Goal: Task Accomplishment & Management: Use online tool/utility

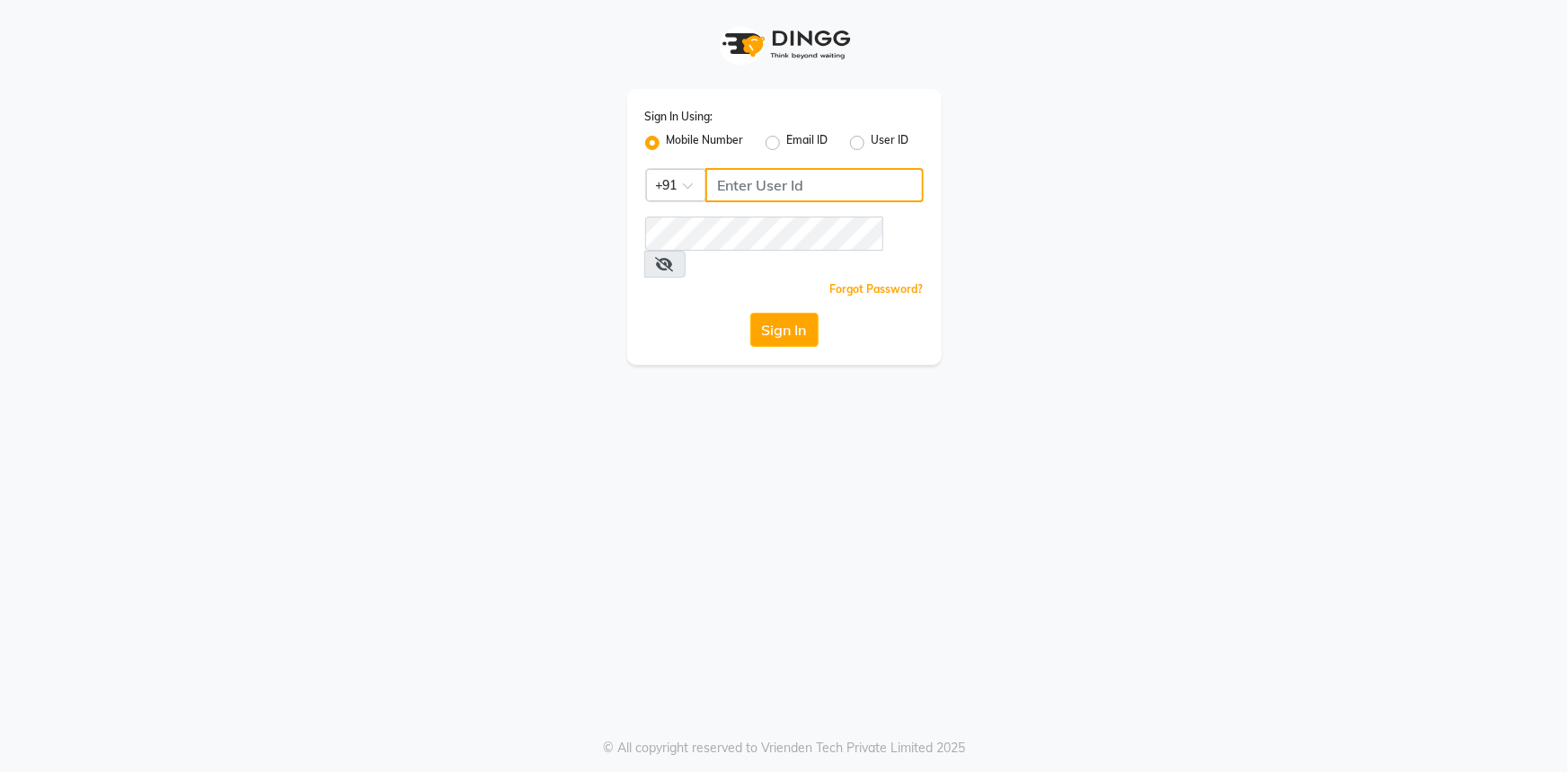
click at [743, 193] on input "Username" at bounding box center [814, 185] width 219 height 34
type input "9111007022"
click at [784, 278] on div "Sign In Using: Mobile Number Email ID User ID Country Code × [PHONE_NUMBER] Rem…" at bounding box center [784, 226] width 314 height 276
click at [783, 312] on button "Sign In" at bounding box center [784, 329] width 69 height 34
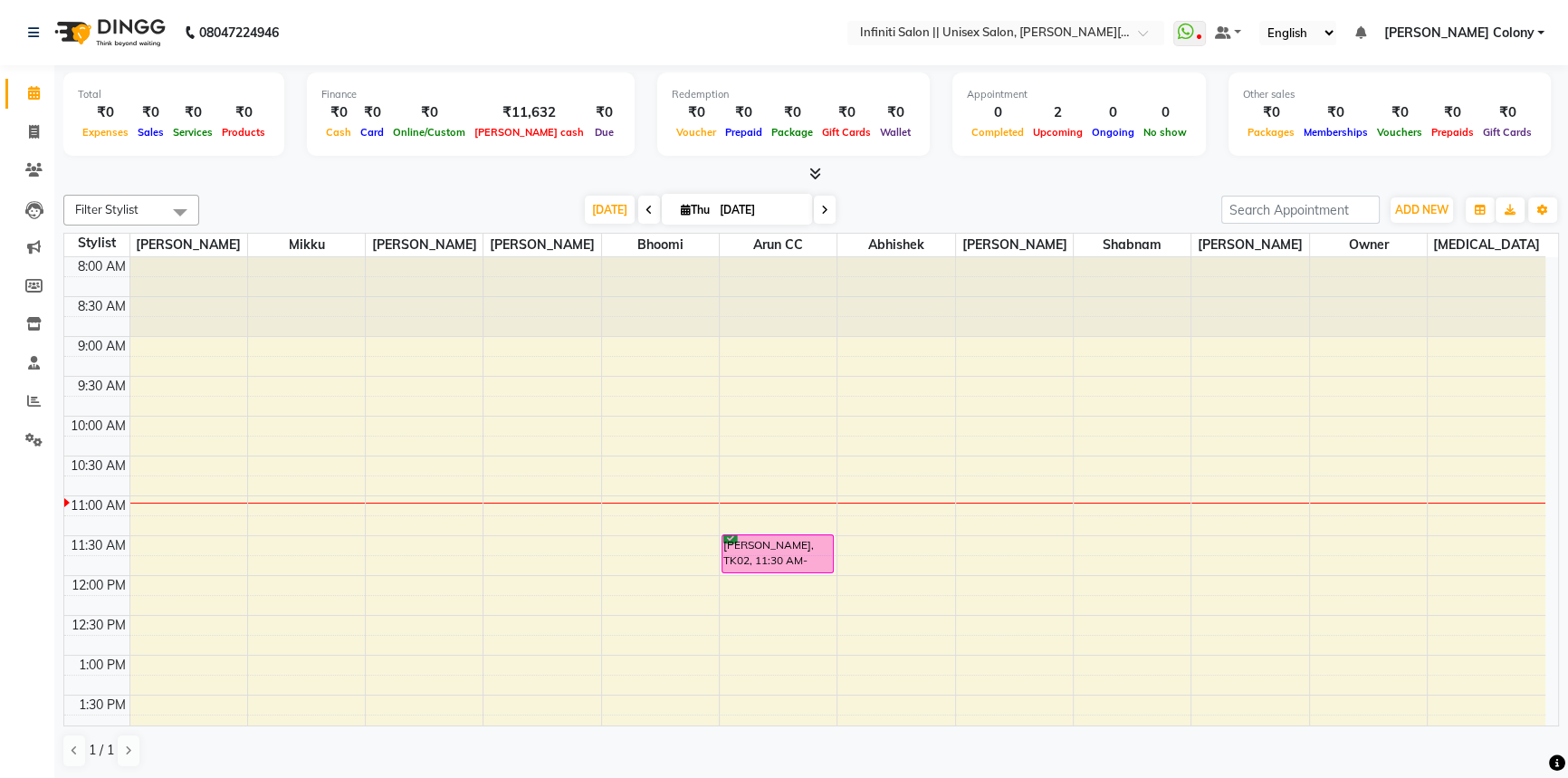
scroll to position [82, 0]
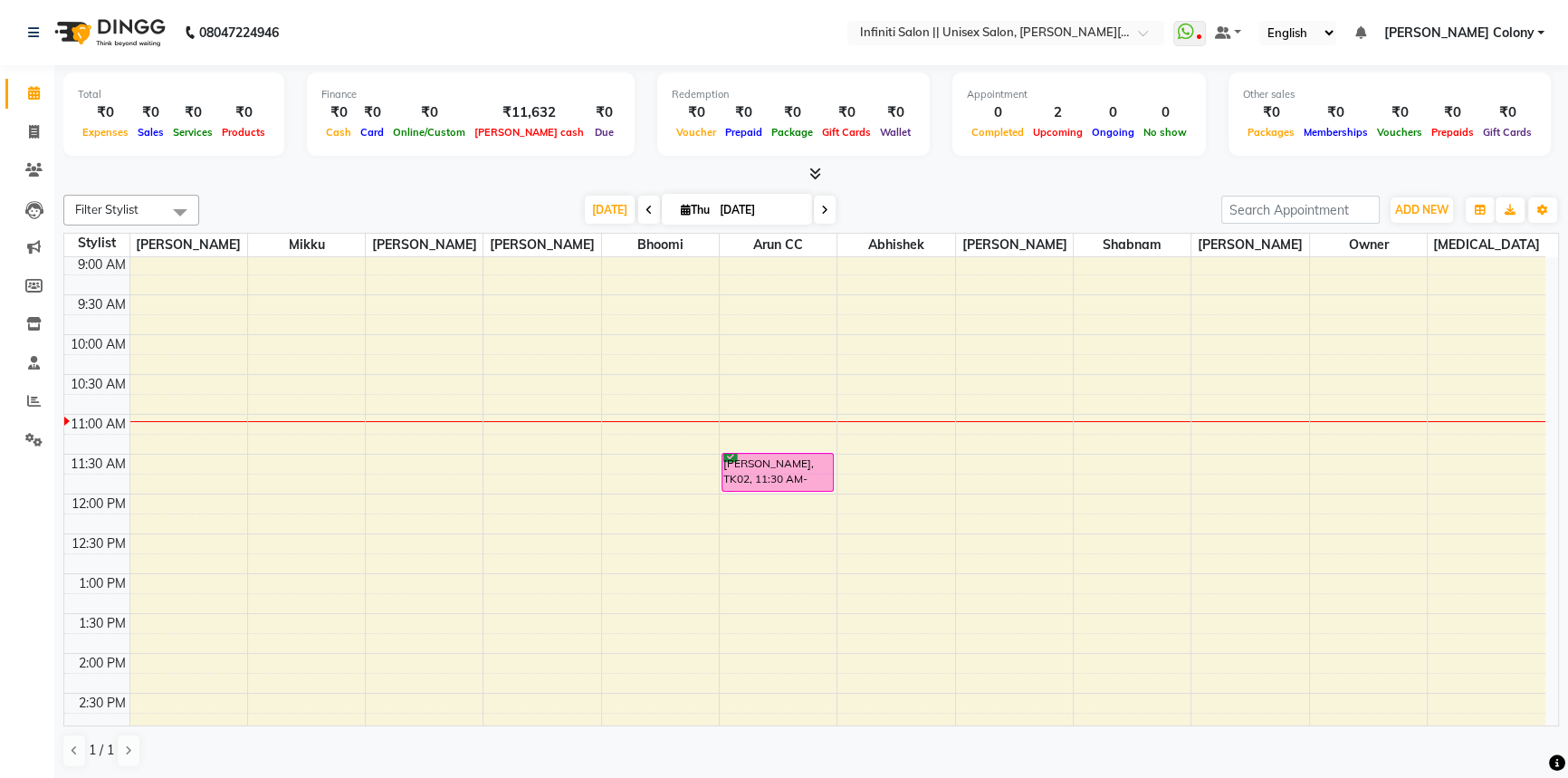
click at [27, 104] on link "Calendar" at bounding box center [27, 94] width 44 height 30
click at [37, 136] on icon at bounding box center [34, 132] width 10 height 14
select select "8233"
select select "service"
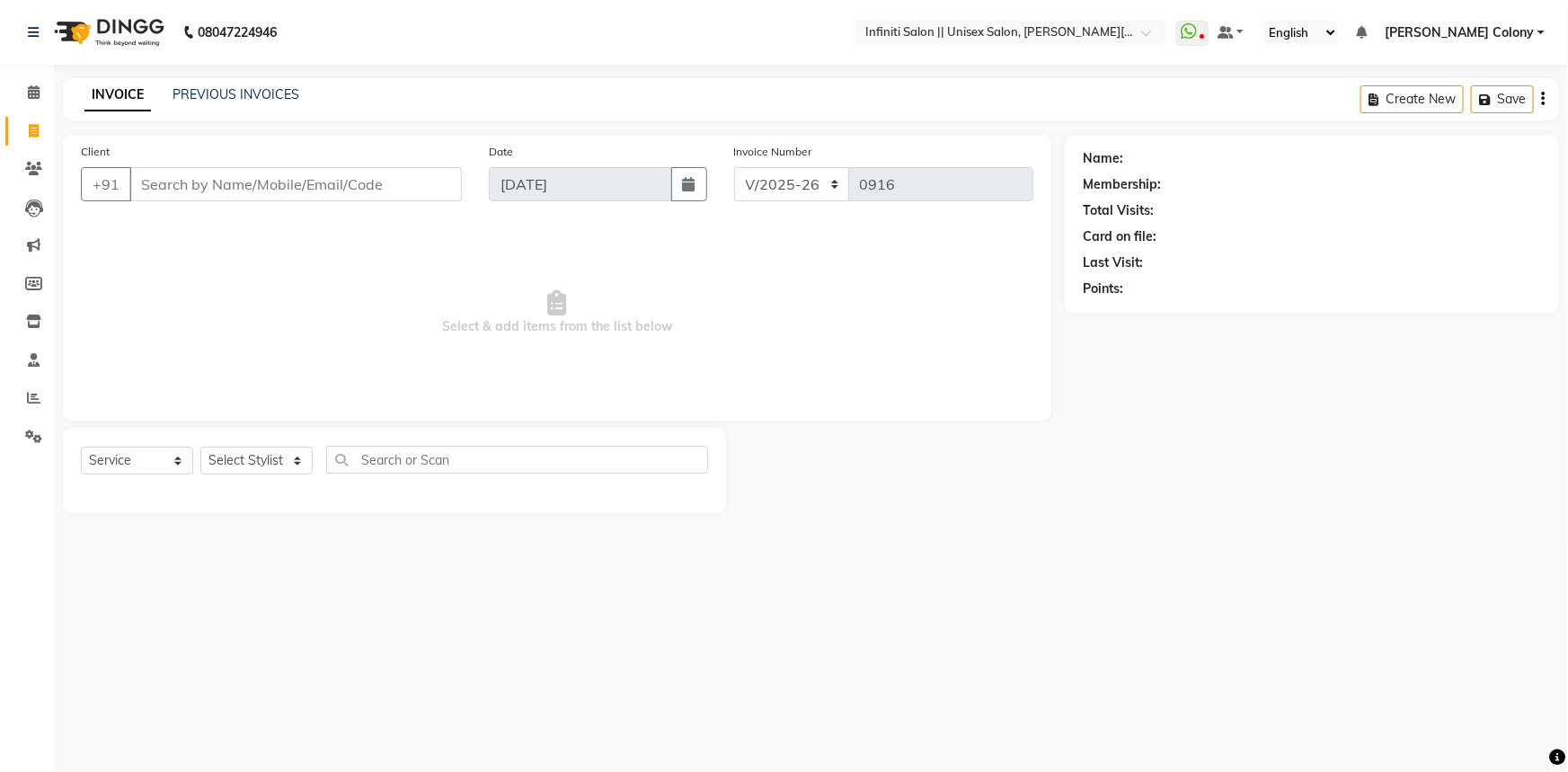
click at [214, 200] on input "Client" at bounding box center [296, 184] width 333 height 34
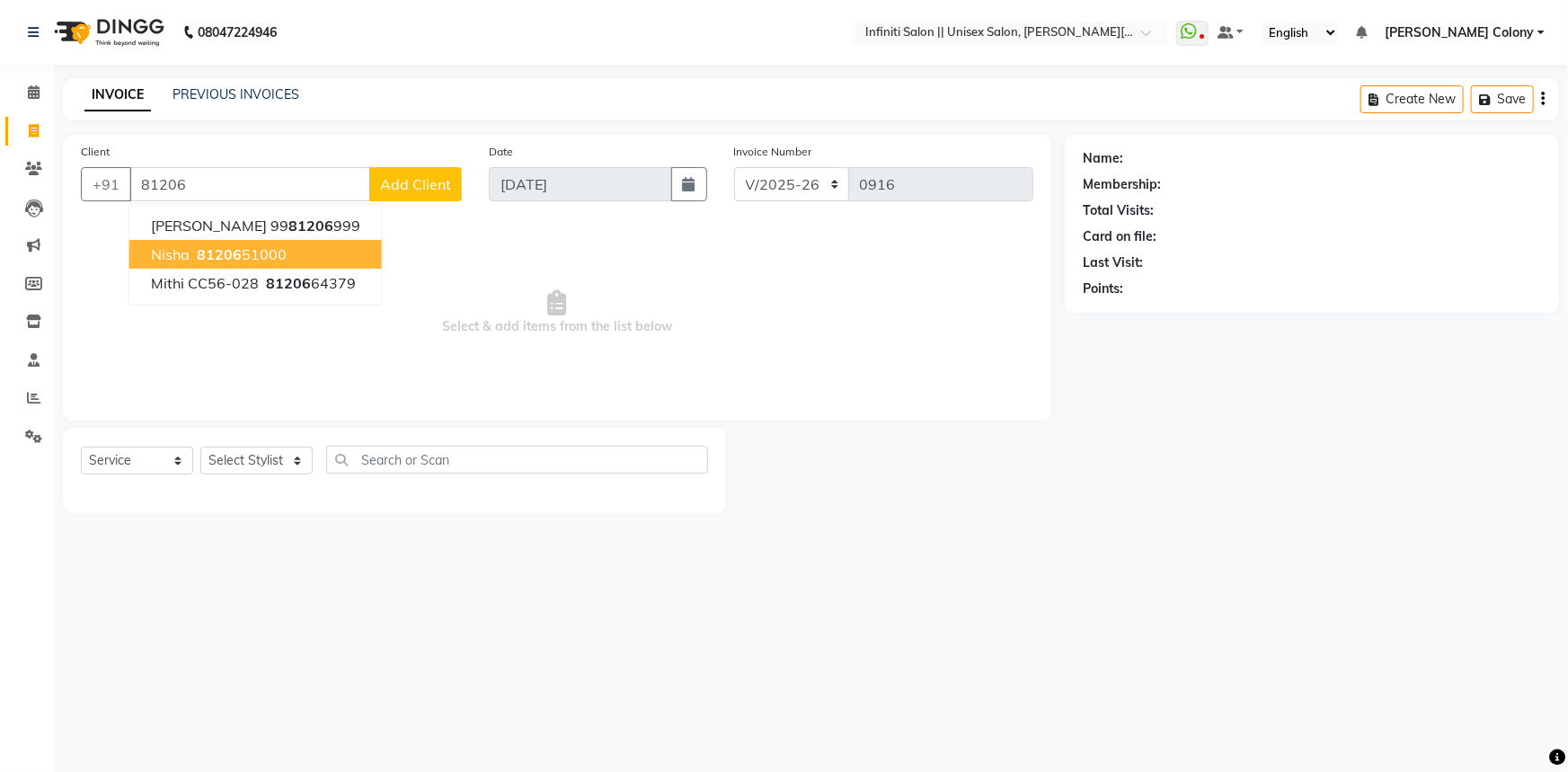
click at [251, 254] on ngb-highlight "81206 51000" at bounding box center [240, 254] width 94 height 18
type input "8120651000"
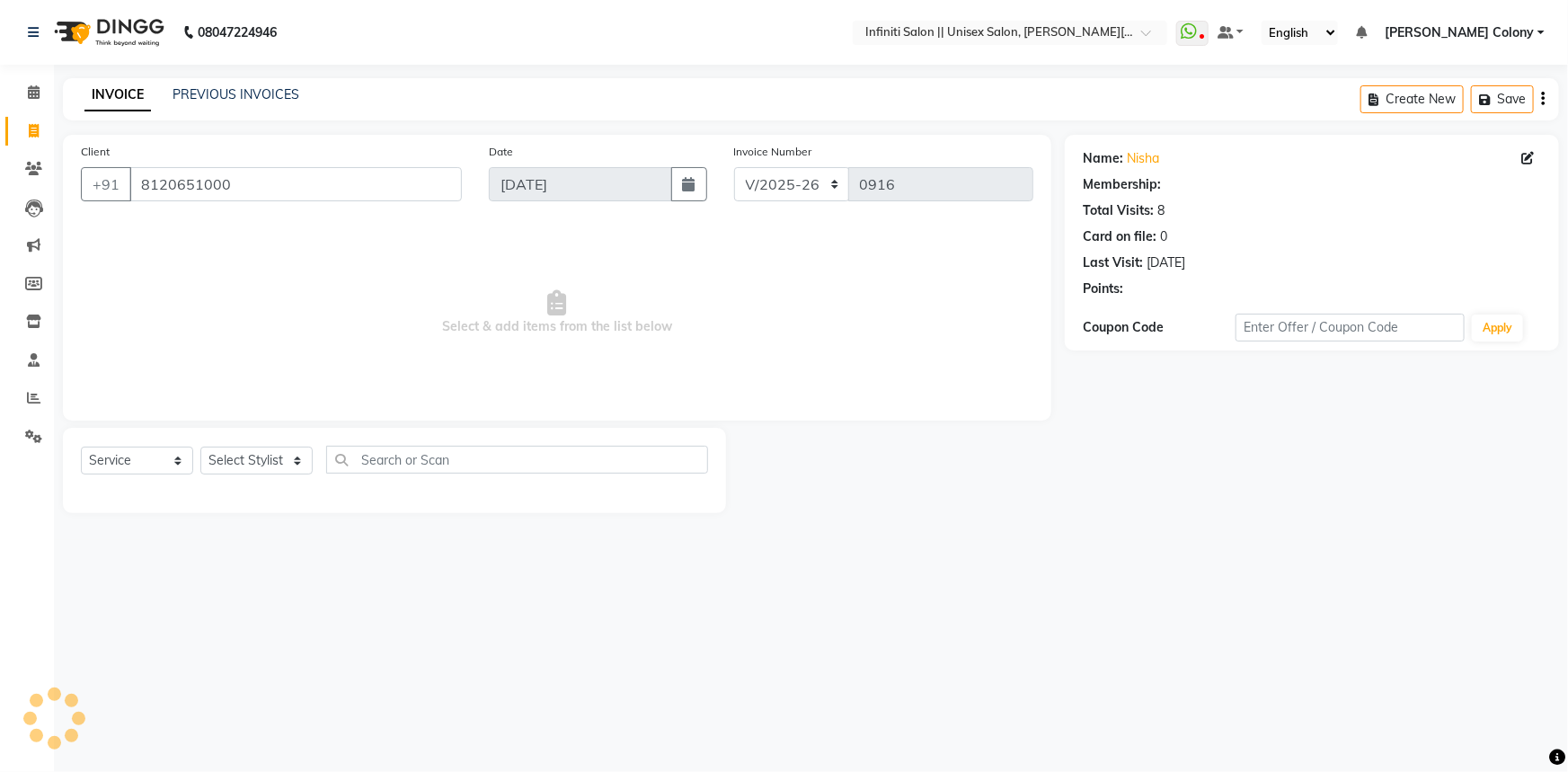
select select "1: Object"
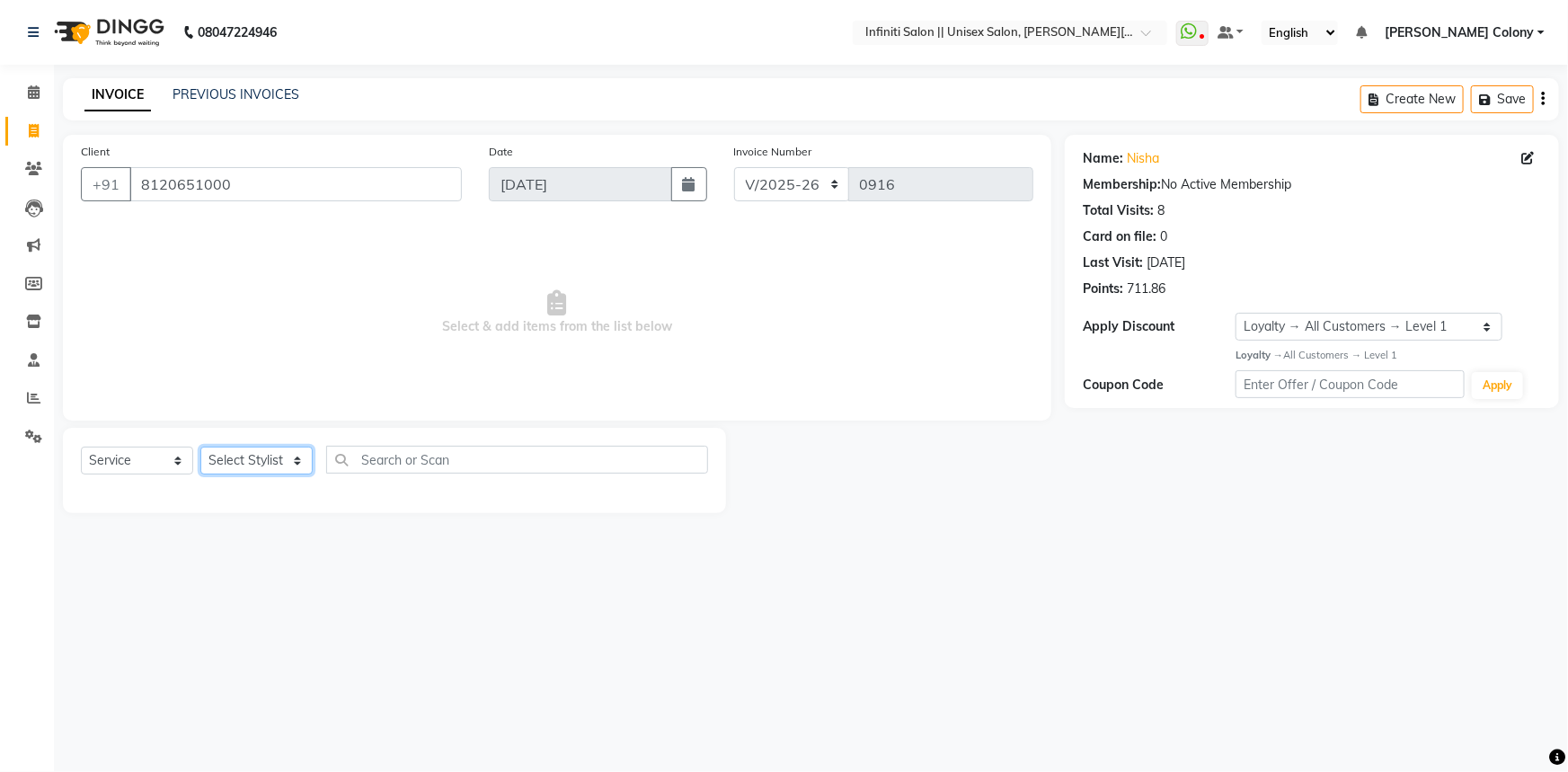
click at [265, 459] on select "Select Stylist [PERSON_NAME] [PERSON_NAME] CC Bhoomi [PERSON_NAME] [PERSON_NAME…" at bounding box center [256, 460] width 112 height 28
select select "78903"
click at [200, 447] on select "Select Stylist [PERSON_NAME] [PERSON_NAME] CC Bhoomi [PERSON_NAME] [PERSON_NAME…" at bounding box center [256, 460] width 112 height 28
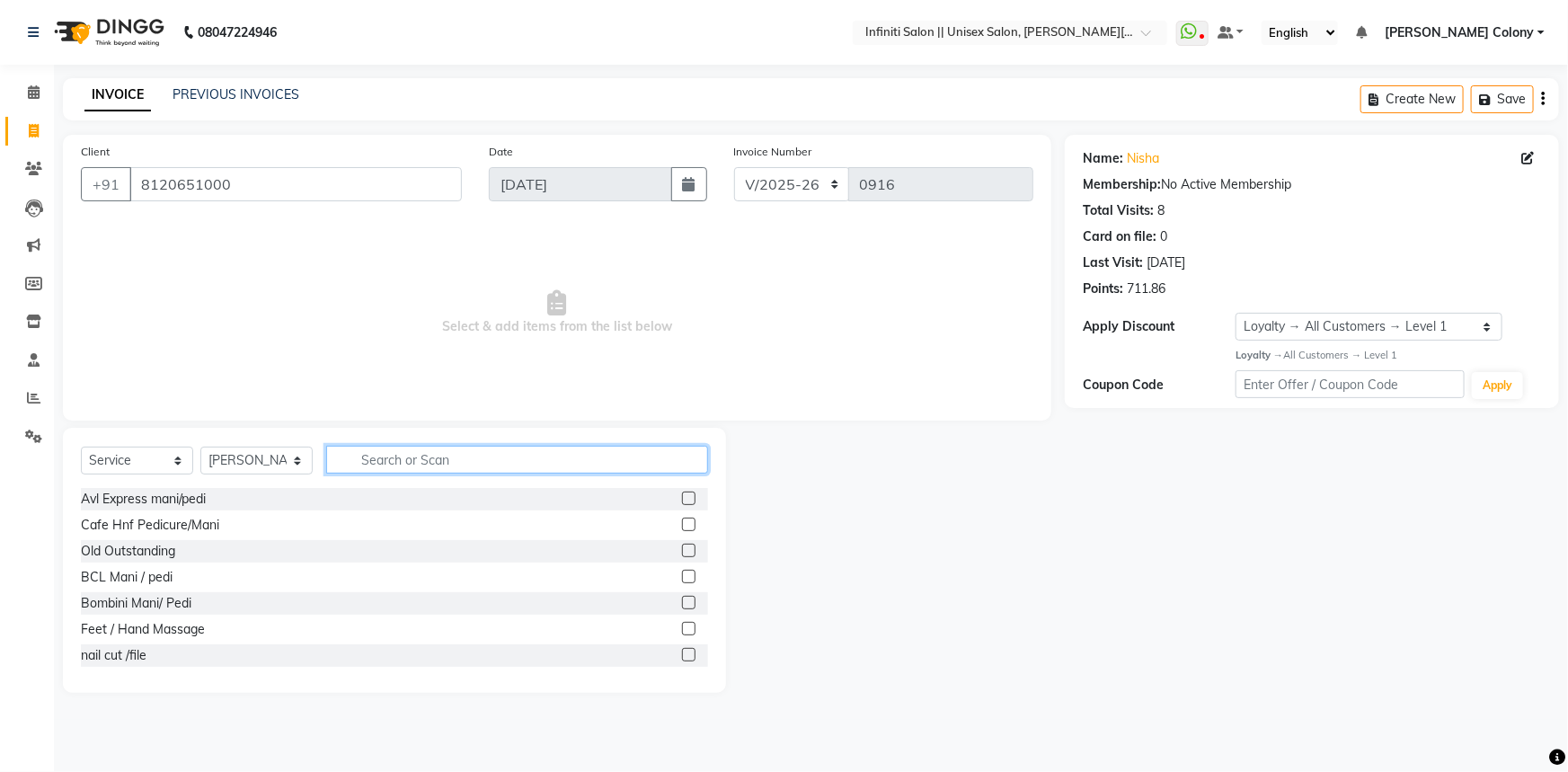
click at [450, 462] on input "text" at bounding box center [517, 460] width 382 height 28
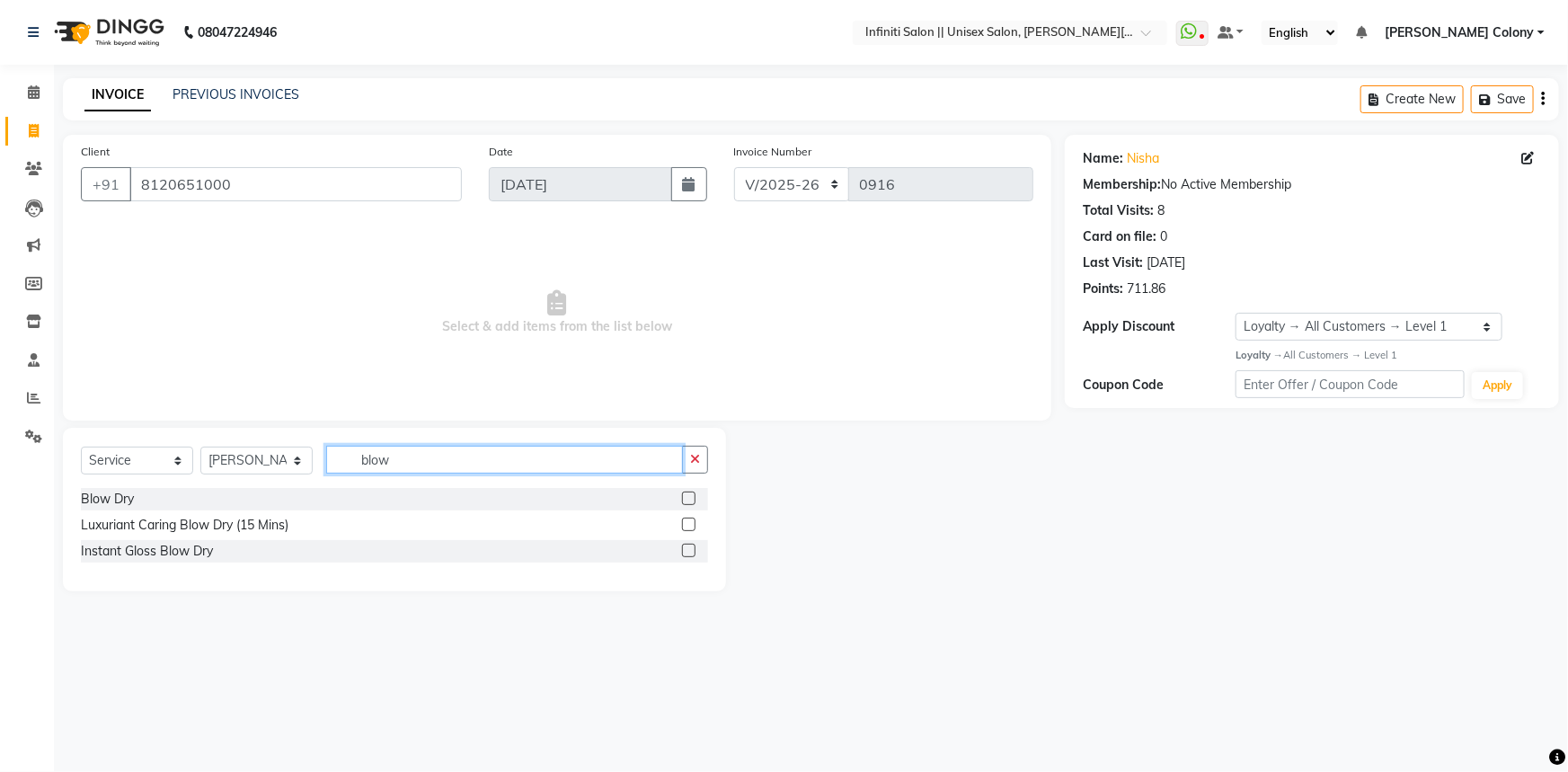
type input "blow"
click at [687, 495] on label at bounding box center [689, 498] width 14 height 14
click at [687, 495] on input "checkbox" at bounding box center [688, 499] width 12 height 12
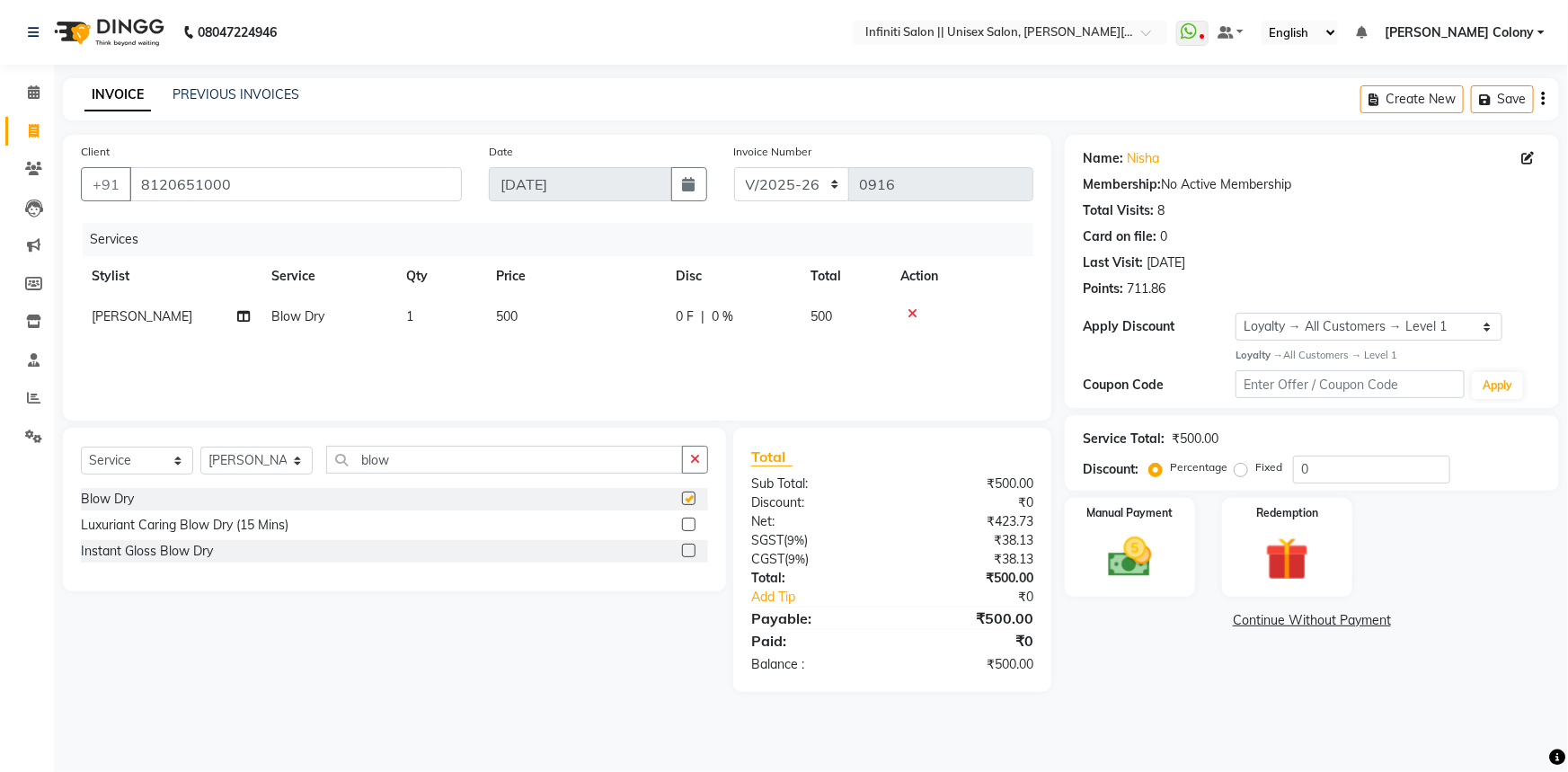
checkbox input "false"
click at [1131, 566] on img at bounding box center [1131, 557] width 74 height 52
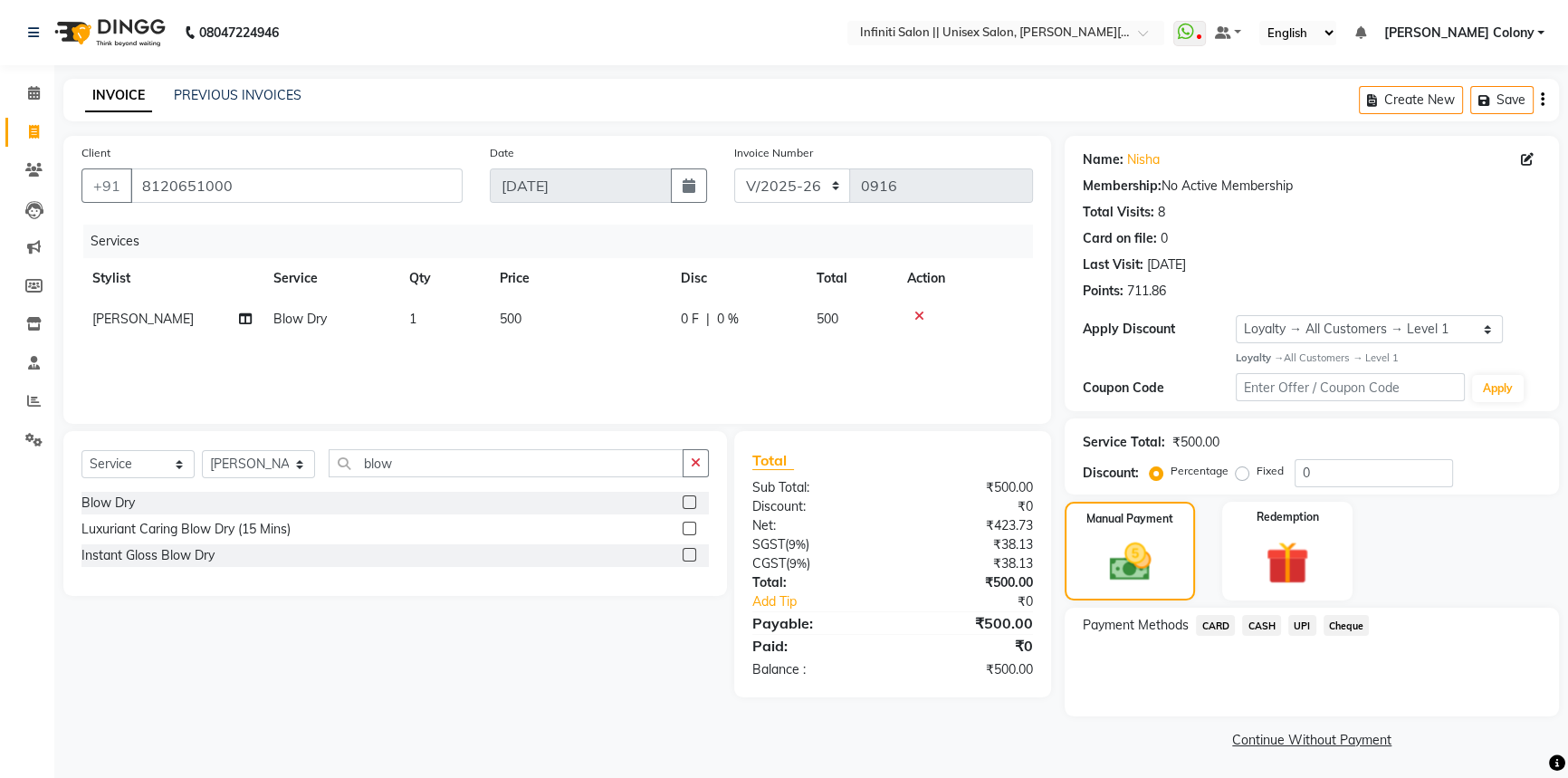
click at [1300, 628] on span "UPI" at bounding box center [1302, 625] width 28 height 20
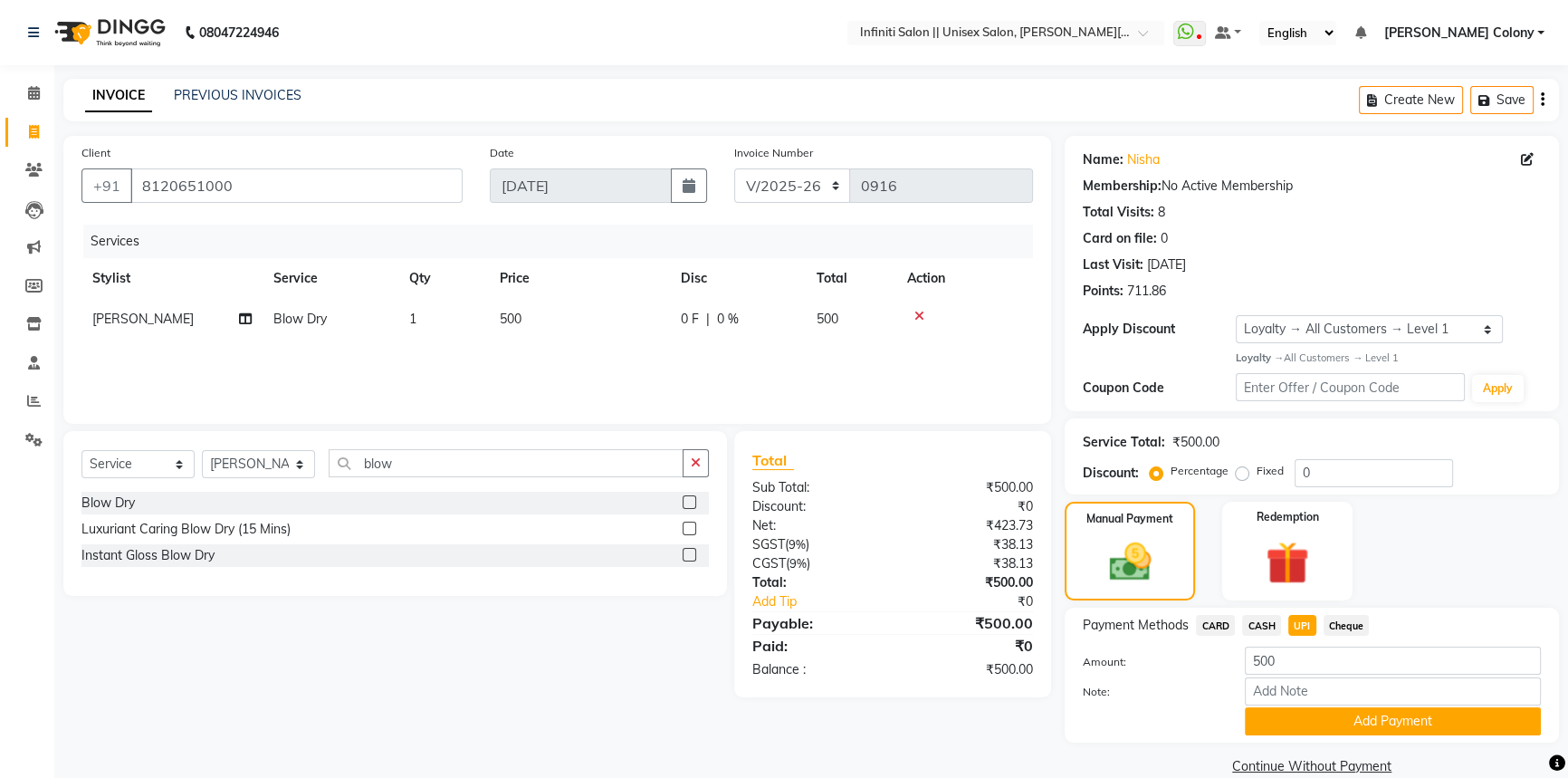
click at [1325, 732] on button "Add Payment" at bounding box center [1394, 721] width 296 height 28
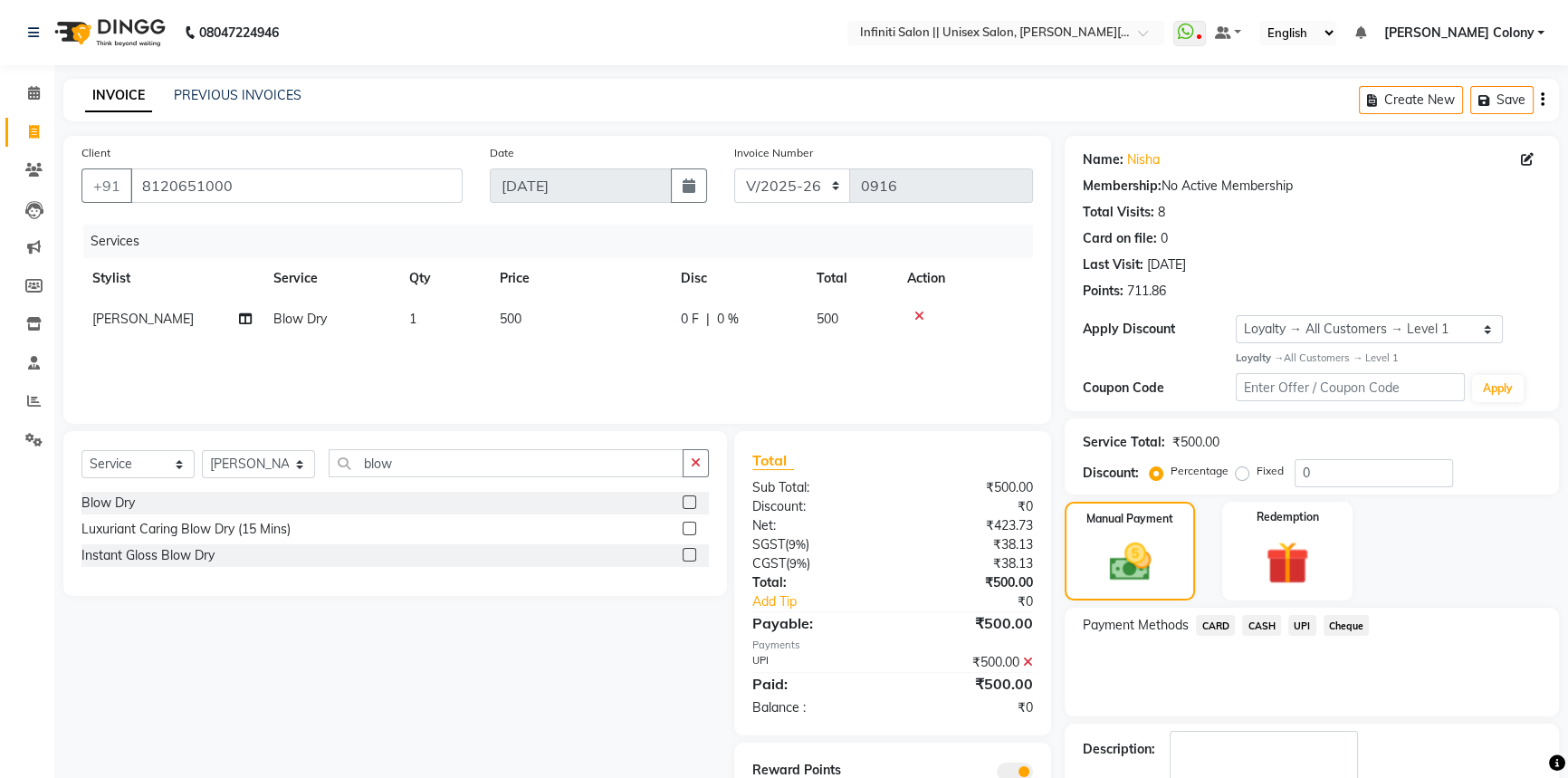
scroll to position [104, 0]
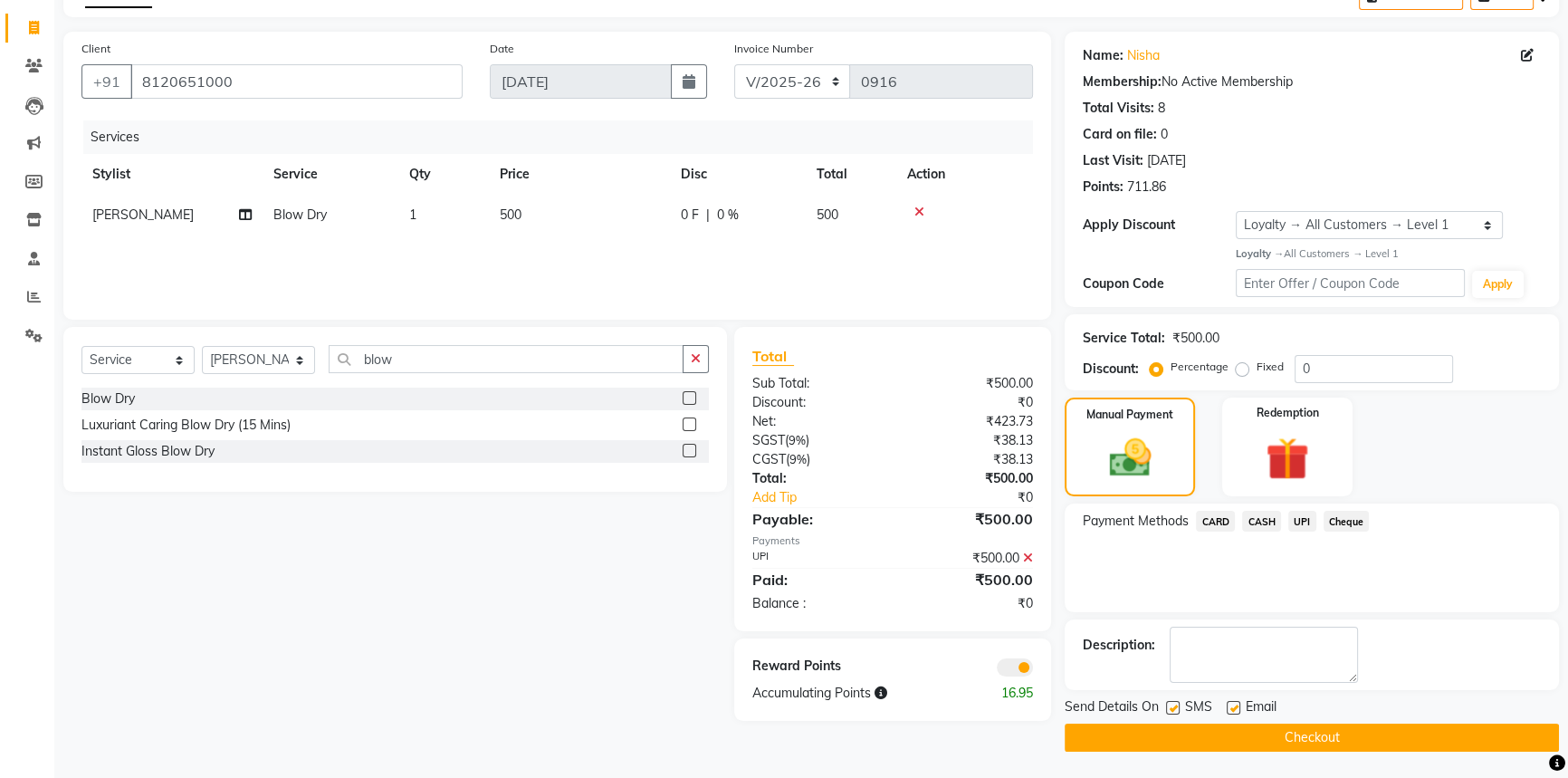
click at [1325, 734] on button "Checkout" at bounding box center [1312, 737] width 494 height 28
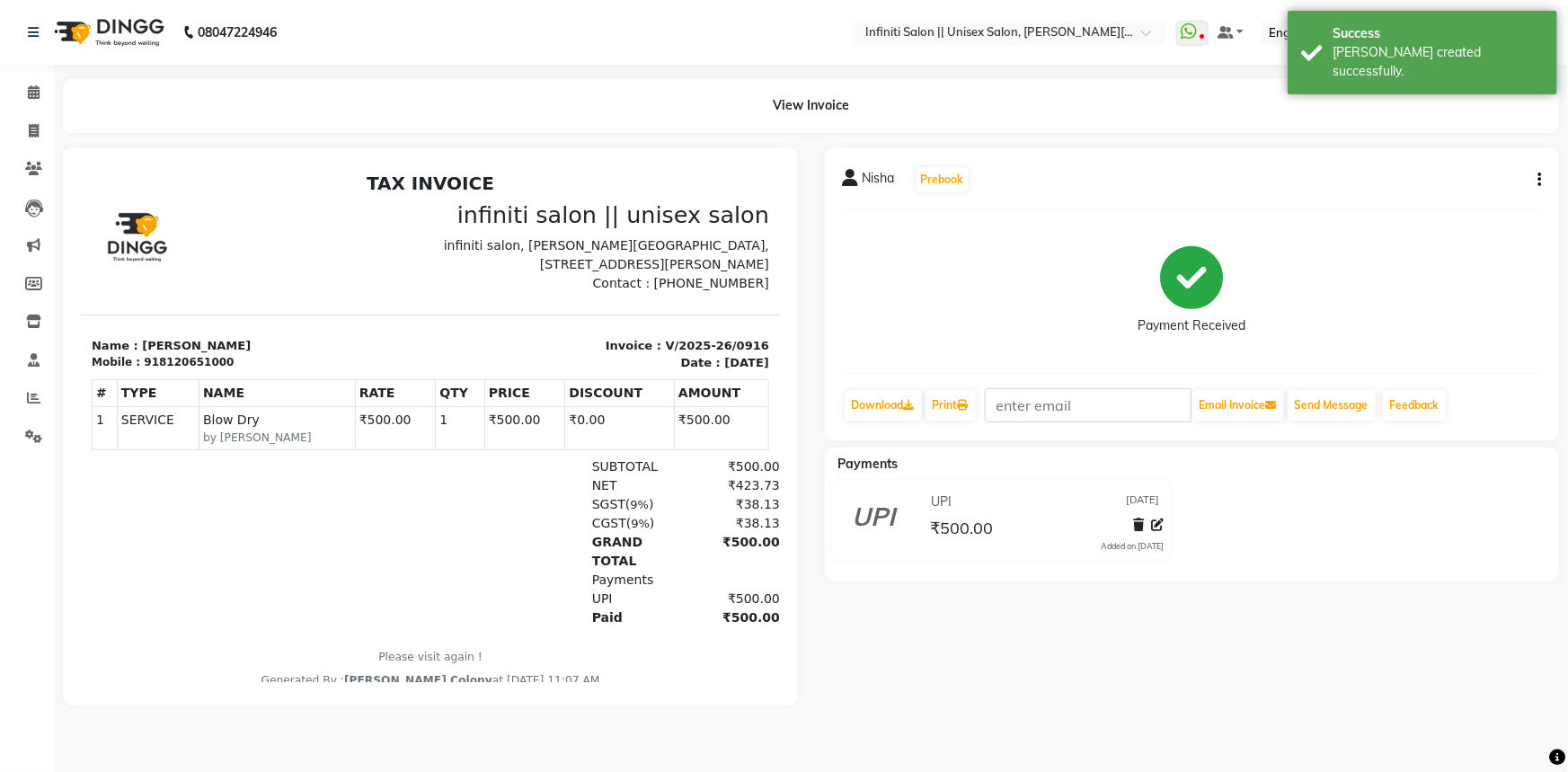
click at [75, 22] on img at bounding box center [106, 32] width 123 height 50
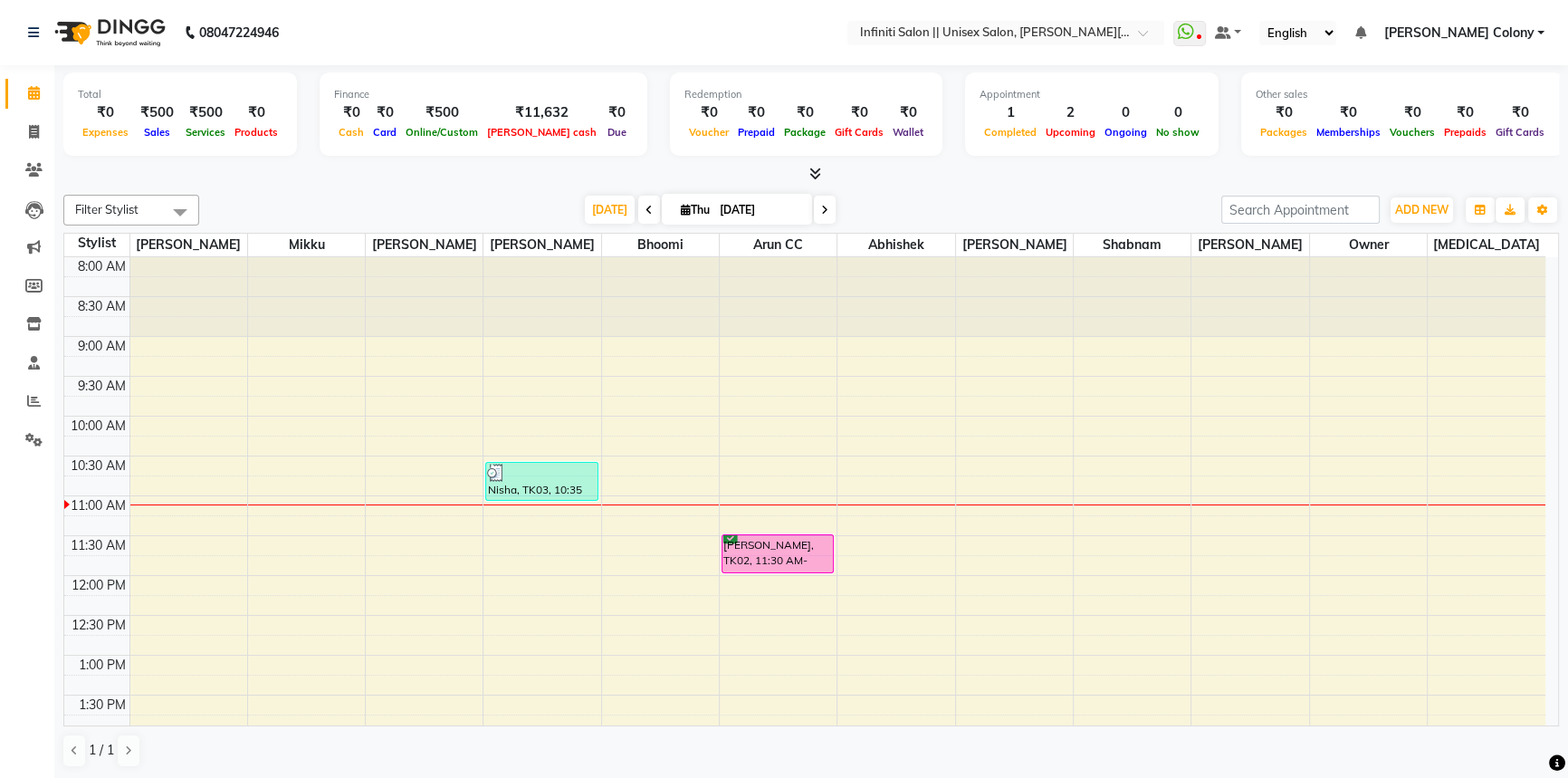
click at [472, 136] on span "Online/Custom" at bounding box center [442, 132] width 82 height 13
click at [505, 125] on div "[PERSON_NAME] cash" at bounding box center [542, 132] width 119 height 19
click at [507, 111] on div "₹11,632" at bounding box center [542, 112] width 119 height 20
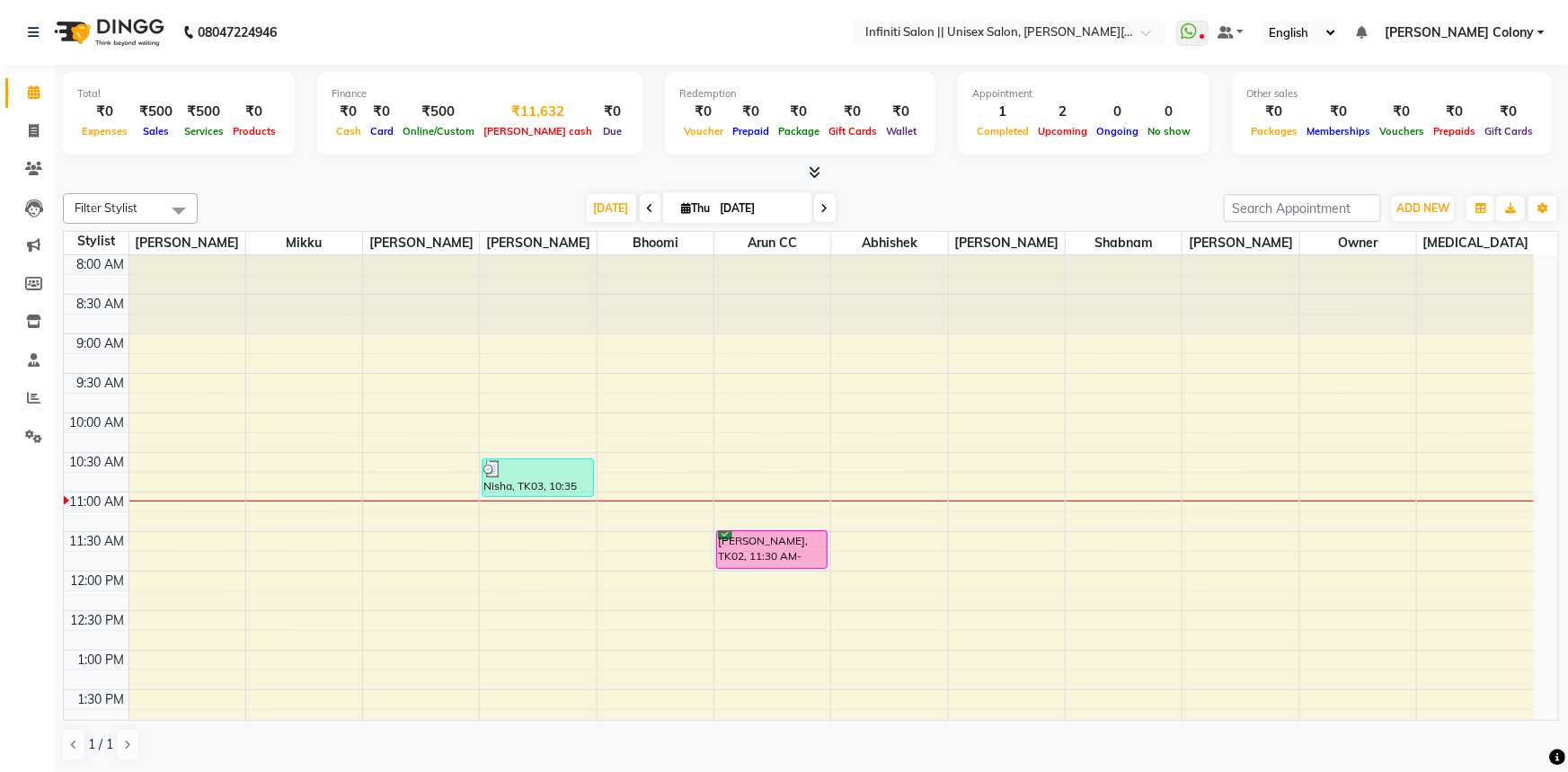
select select "7361"
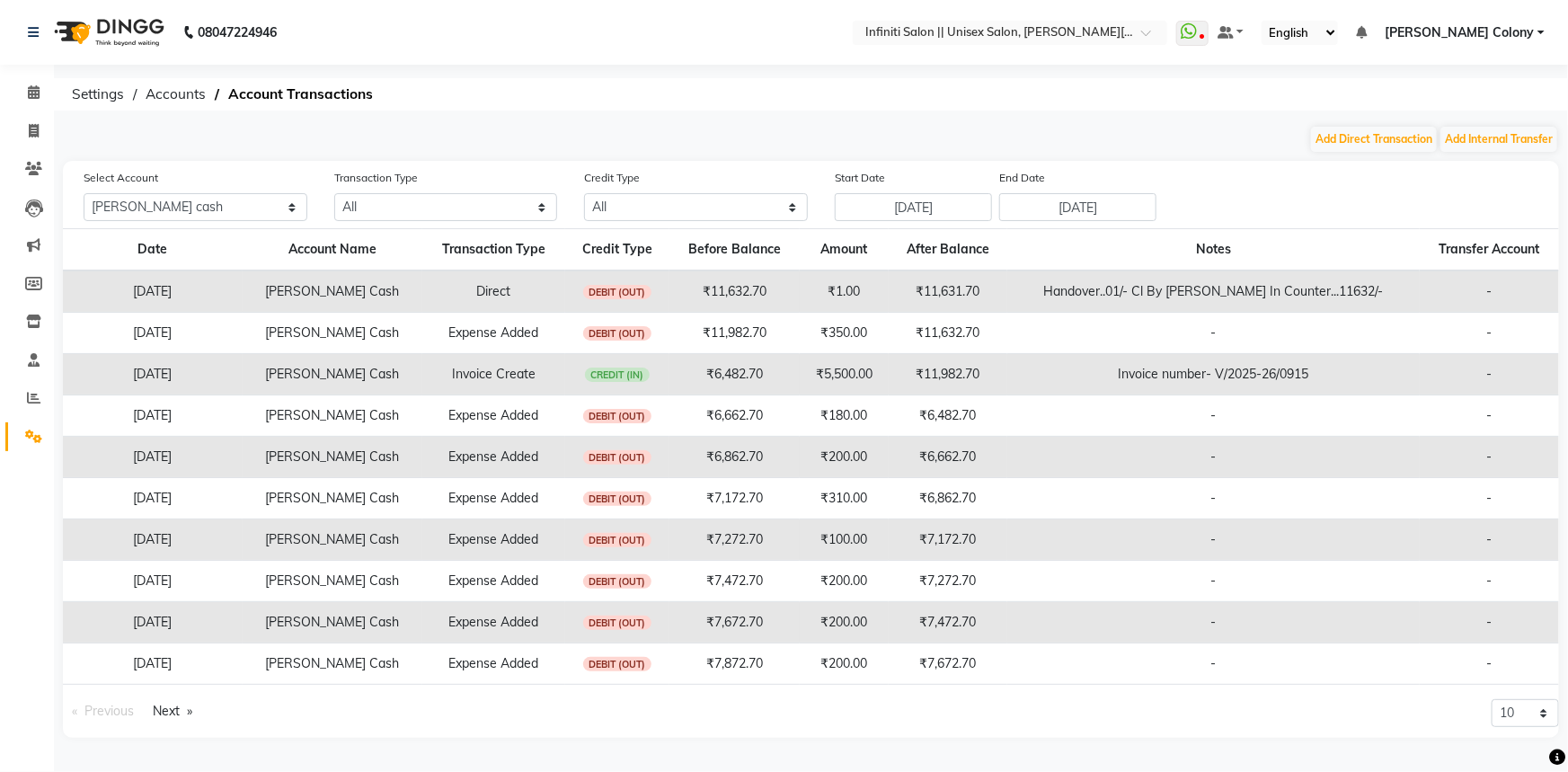
click at [89, 26] on img at bounding box center [106, 32] width 123 height 50
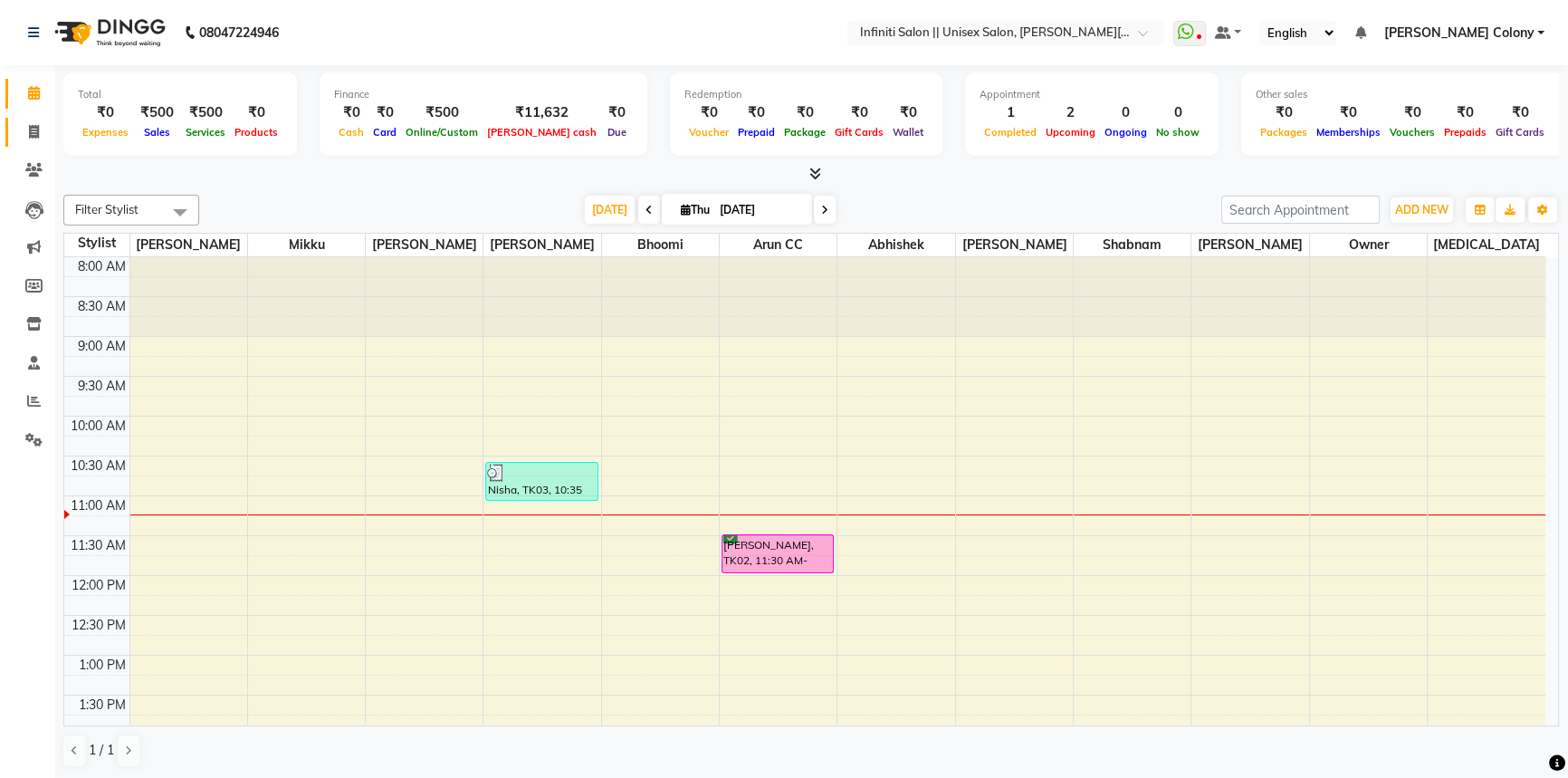
click at [33, 143] on link "Invoice" at bounding box center [27, 133] width 44 height 30
select select "8233"
select select "service"
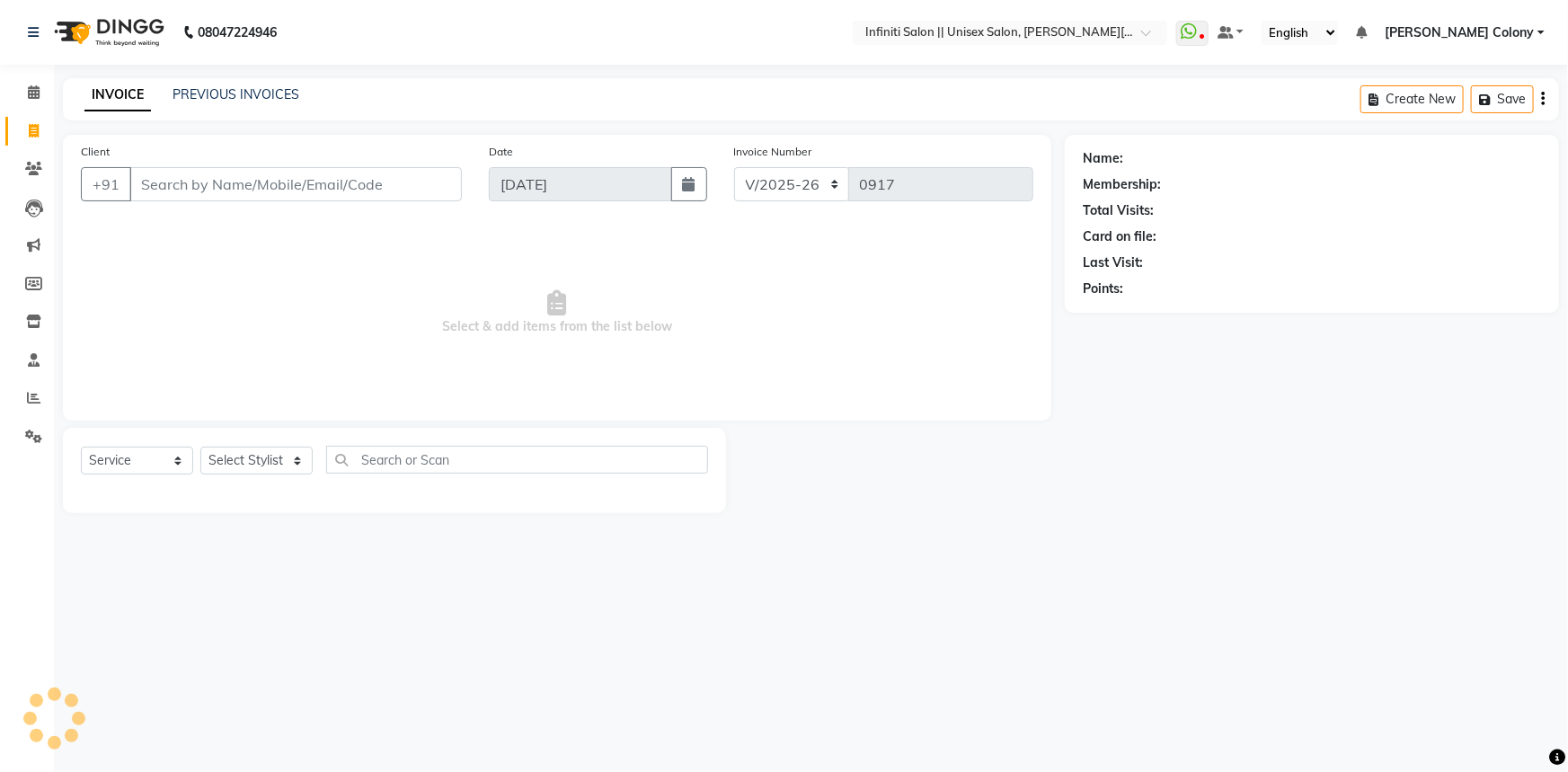
click at [169, 192] on input "Client" at bounding box center [296, 184] width 333 height 34
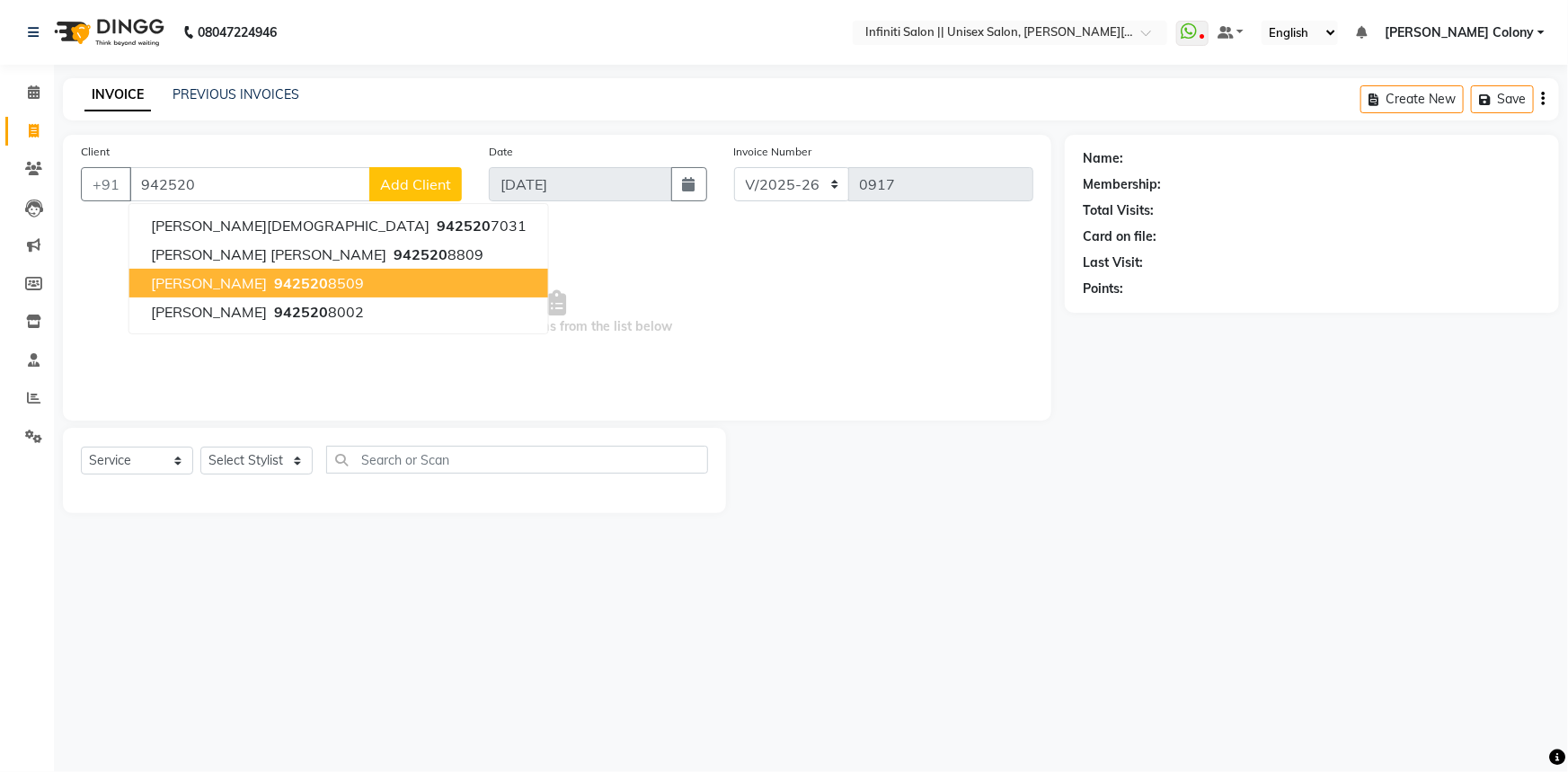
click at [274, 285] on span "942520" at bounding box center [301, 282] width 54 height 18
type input "9425208509"
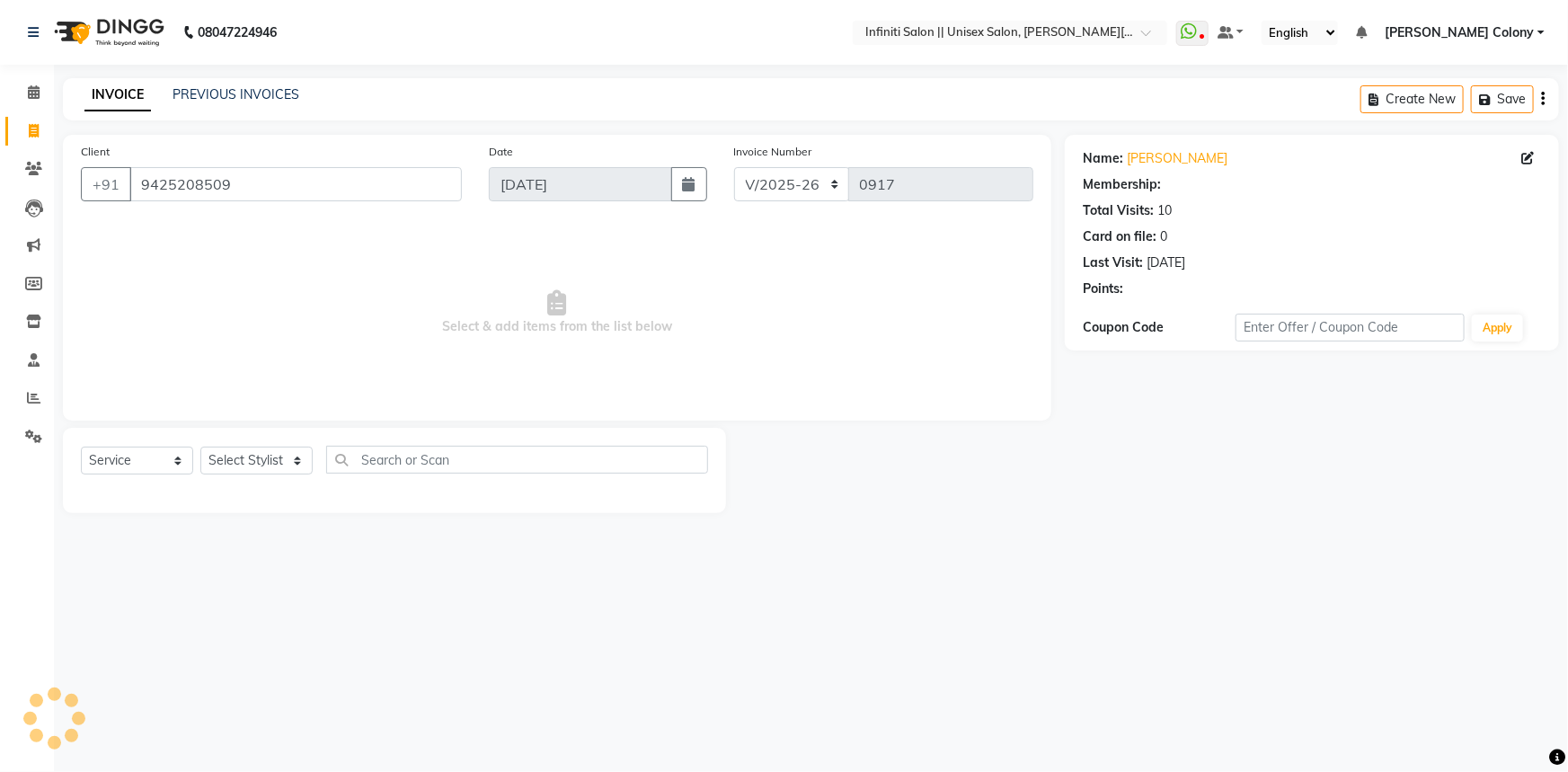
select select "1: Object"
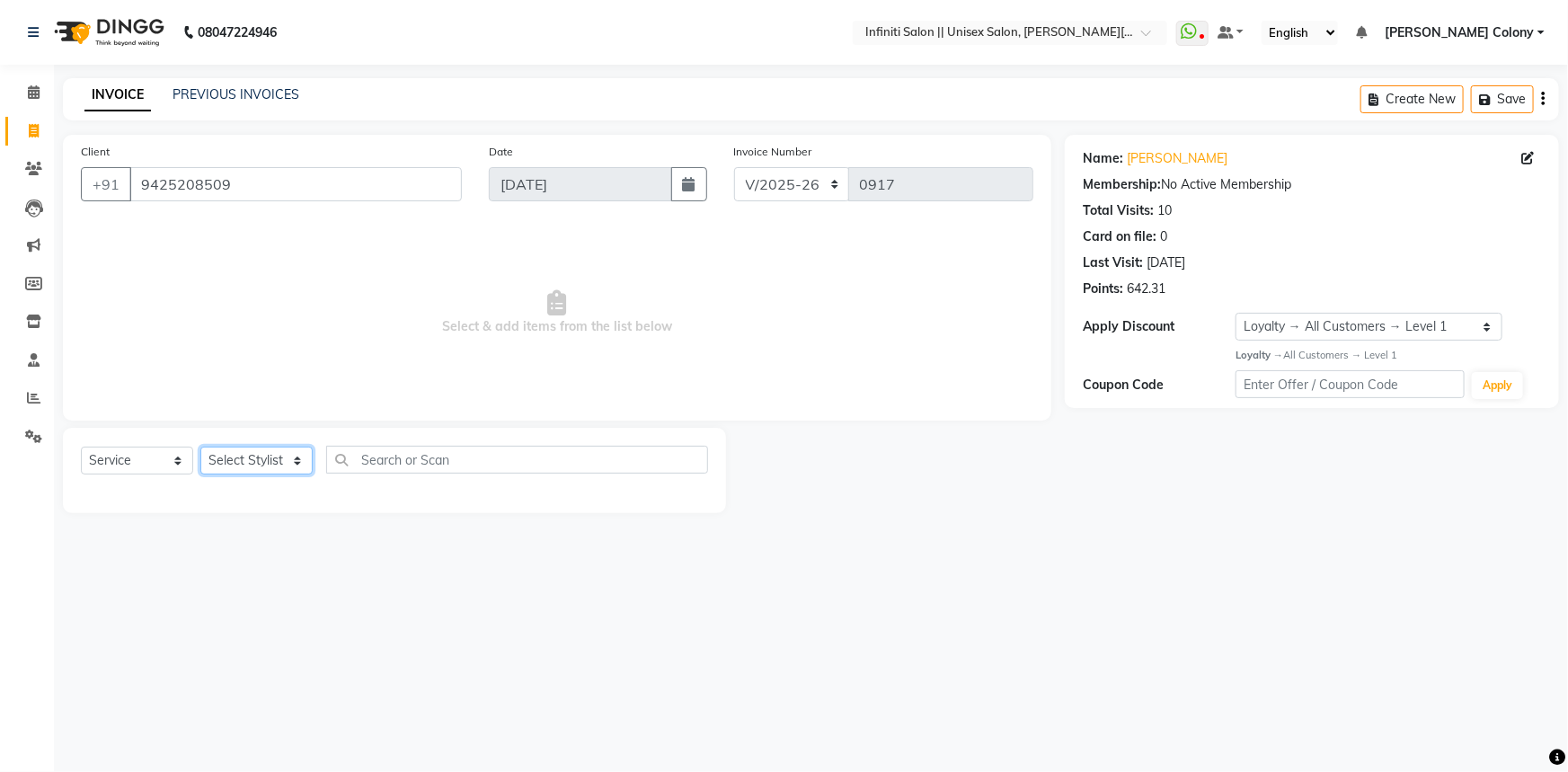
click at [262, 460] on select "Select Stylist [PERSON_NAME] [PERSON_NAME] CC Bhoomi [PERSON_NAME] [PERSON_NAME…" at bounding box center [256, 460] width 112 height 28
select select "79154"
click at [200, 447] on select "Select Stylist [PERSON_NAME] [PERSON_NAME] CC Bhoomi [PERSON_NAME] [PERSON_NAME…" at bounding box center [256, 460] width 112 height 28
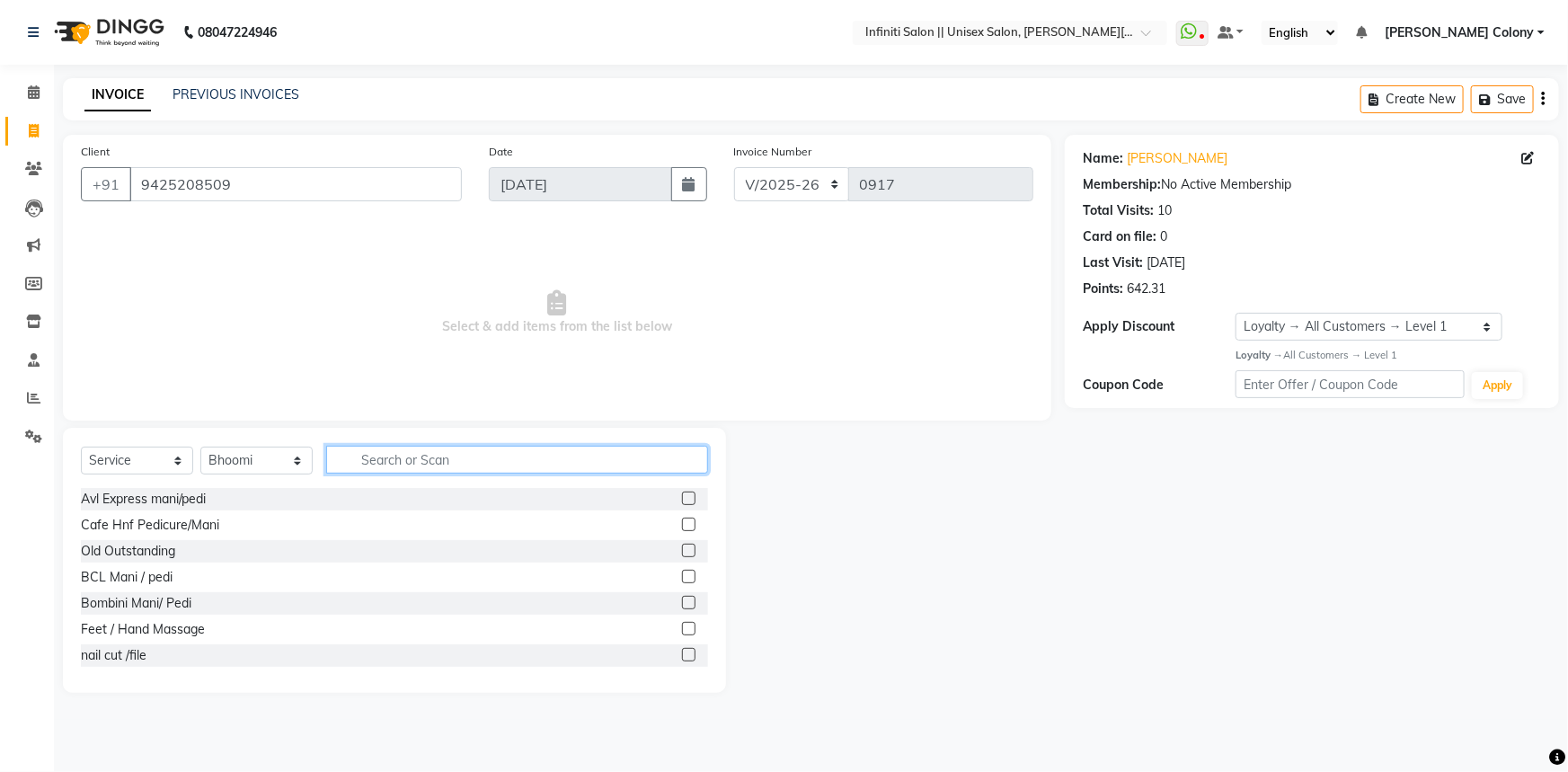
click at [406, 463] on input "text" at bounding box center [517, 460] width 382 height 28
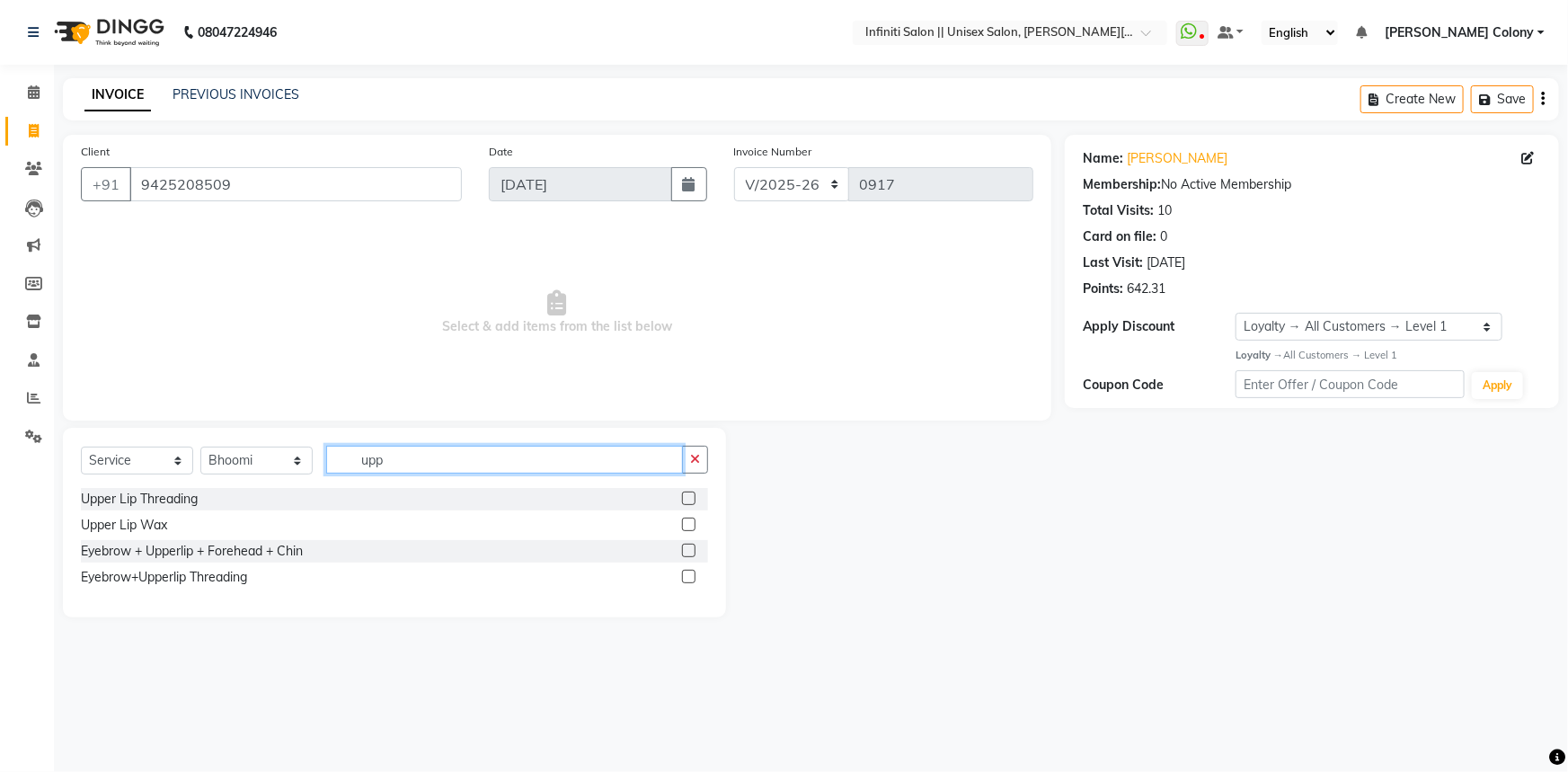
type input "upp"
click at [693, 579] on label at bounding box center [689, 577] width 14 height 14
click at [693, 579] on input "checkbox" at bounding box center [688, 578] width 12 height 12
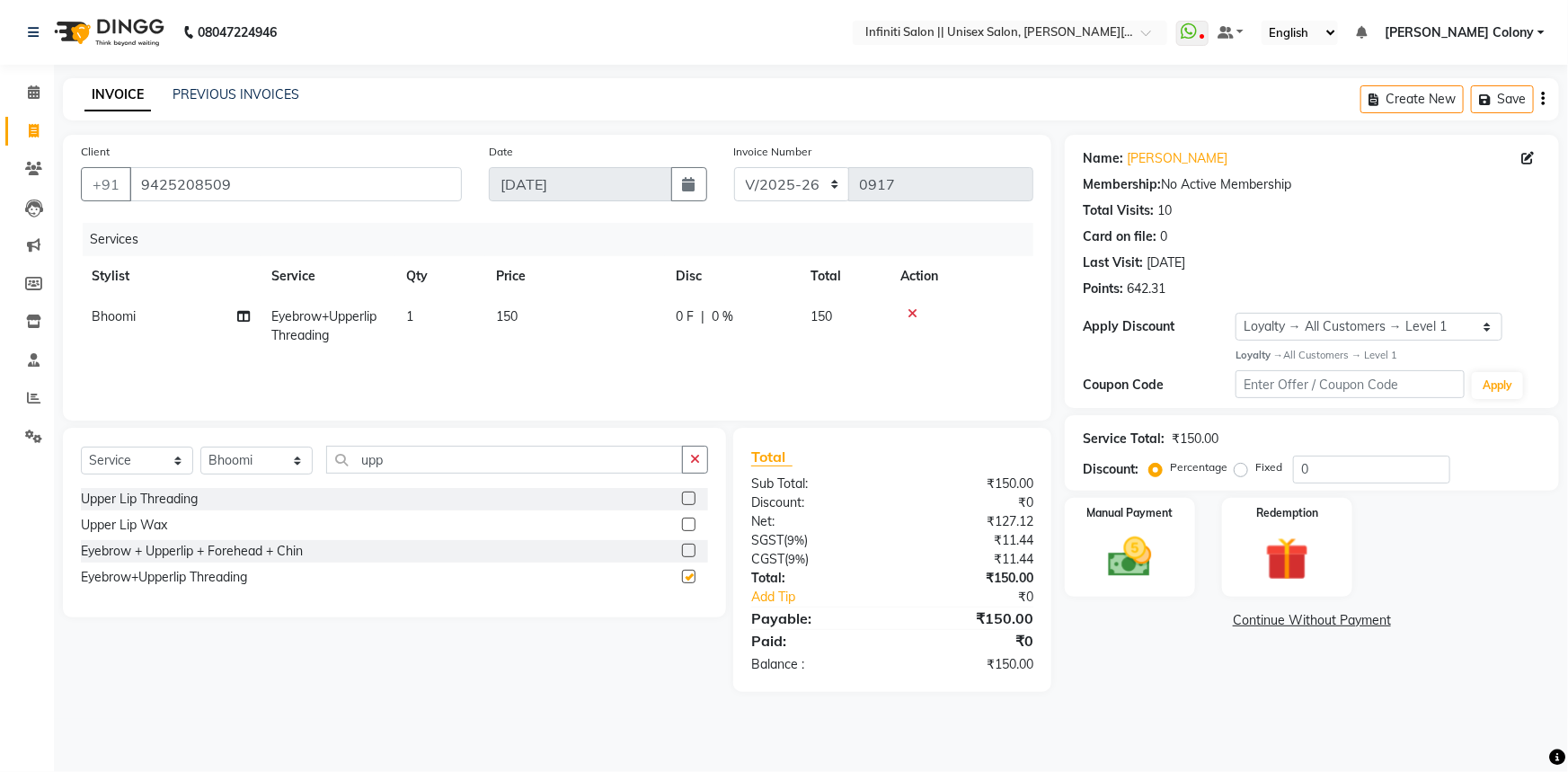
checkbox input "false"
click at [1159, 544] on img at bounding box center [1131, 557] width 74 height 52
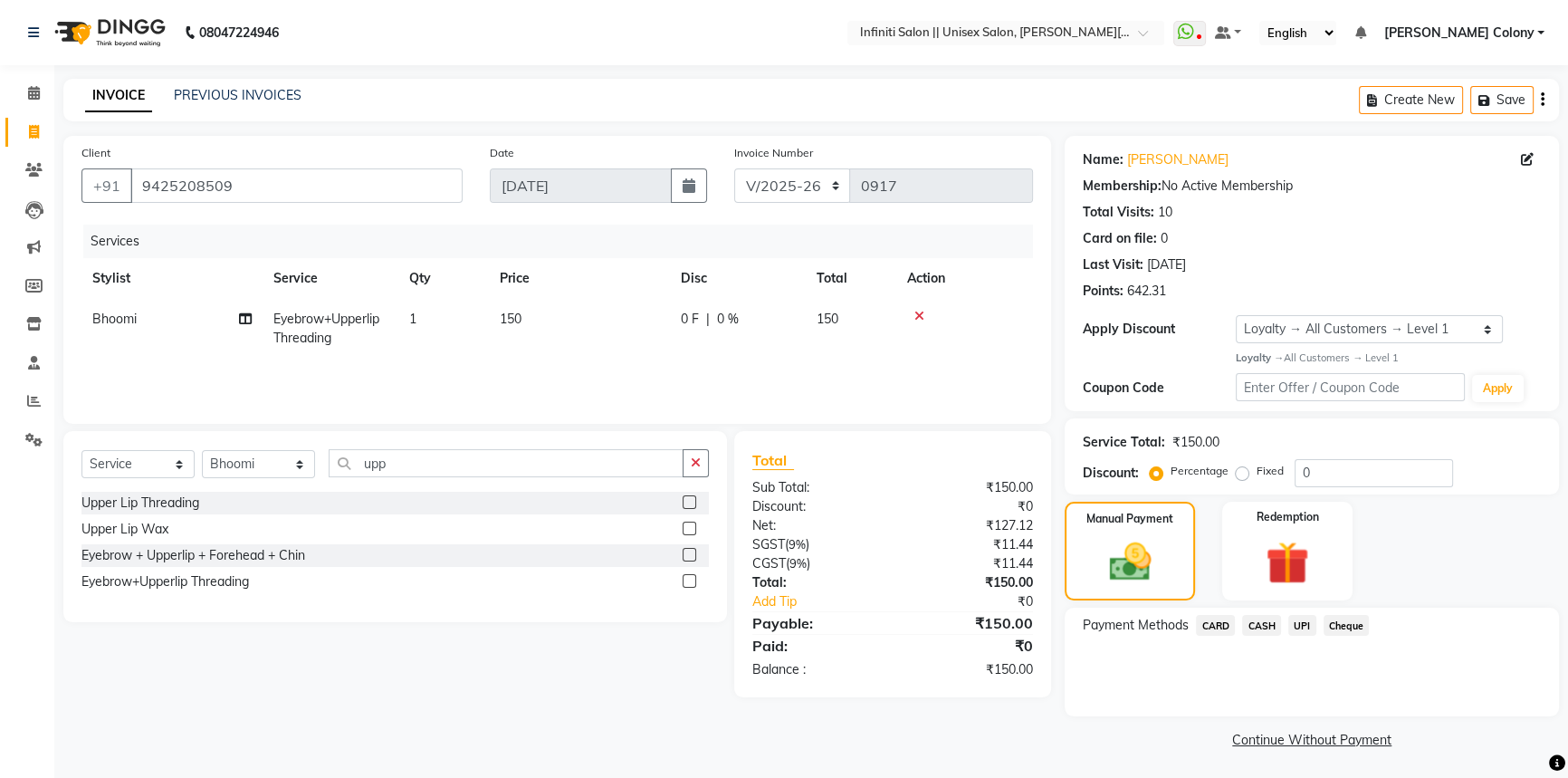
click at [1266, 625] on span "CASH" at bounding box center [1262, 625] width 39 height 20
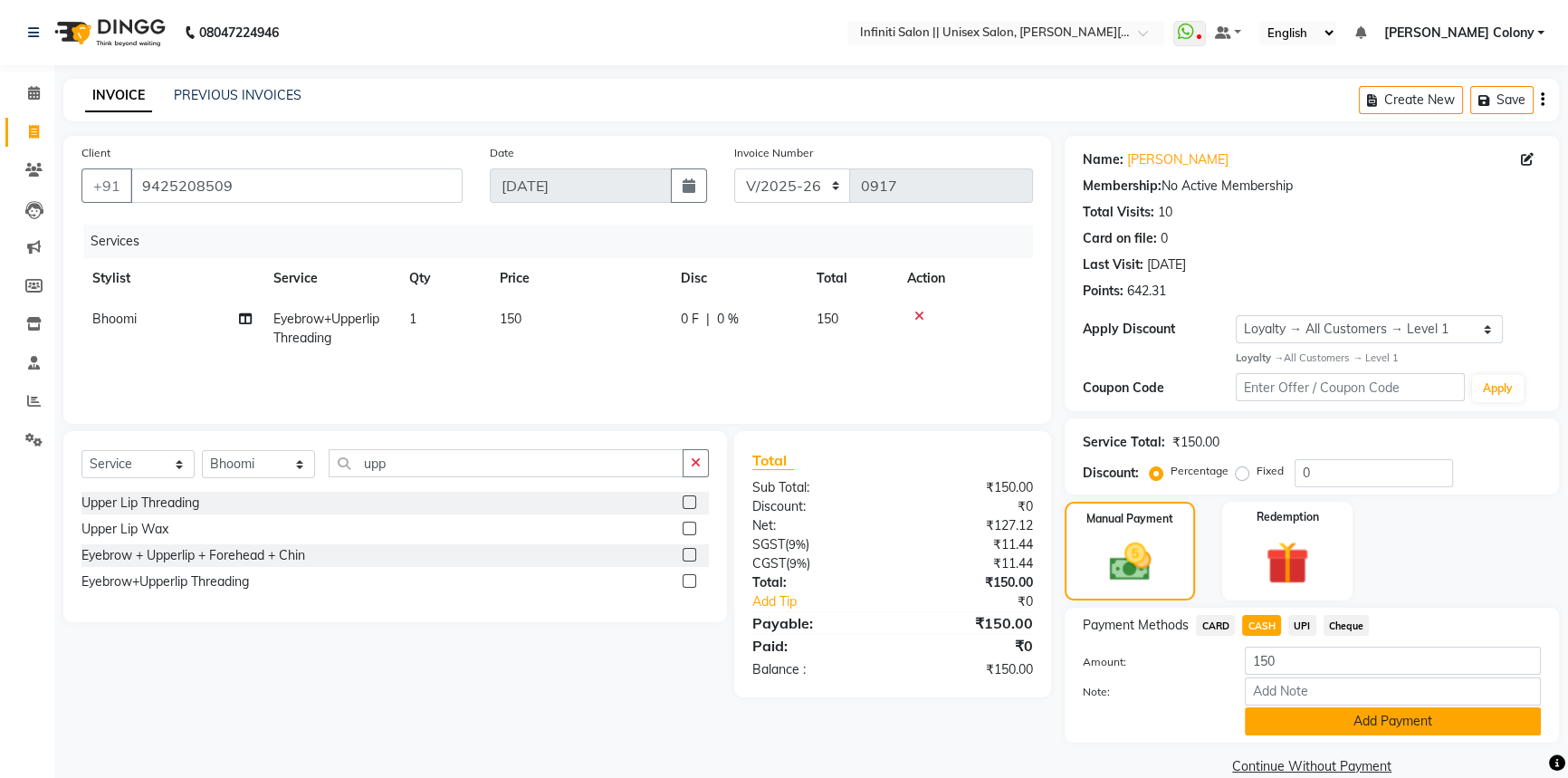
click at [1286, 729] on button "Add Payment" at bounding box center [1394, 721] width 296 height 28
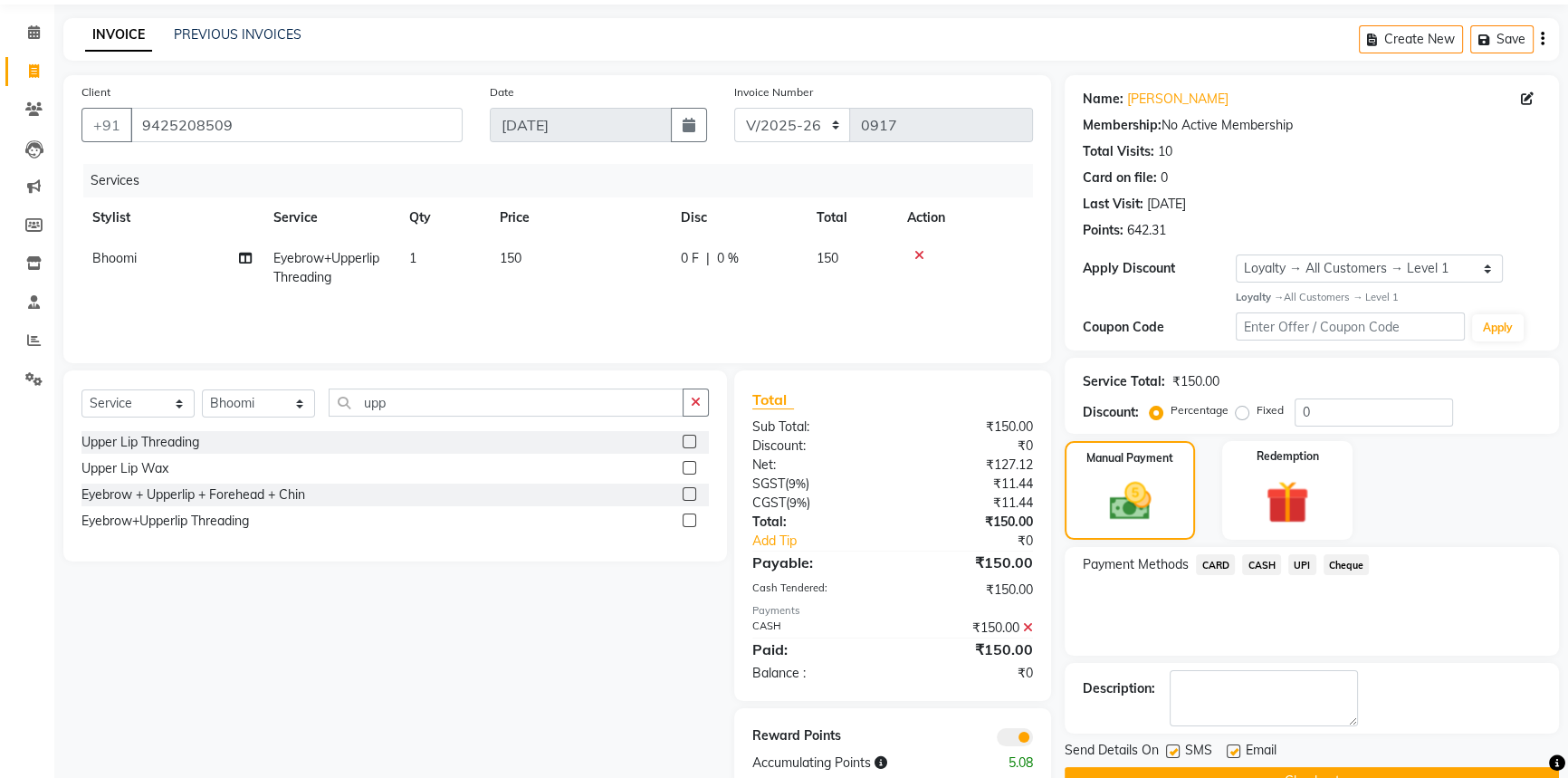
scroll to position [104, 0]
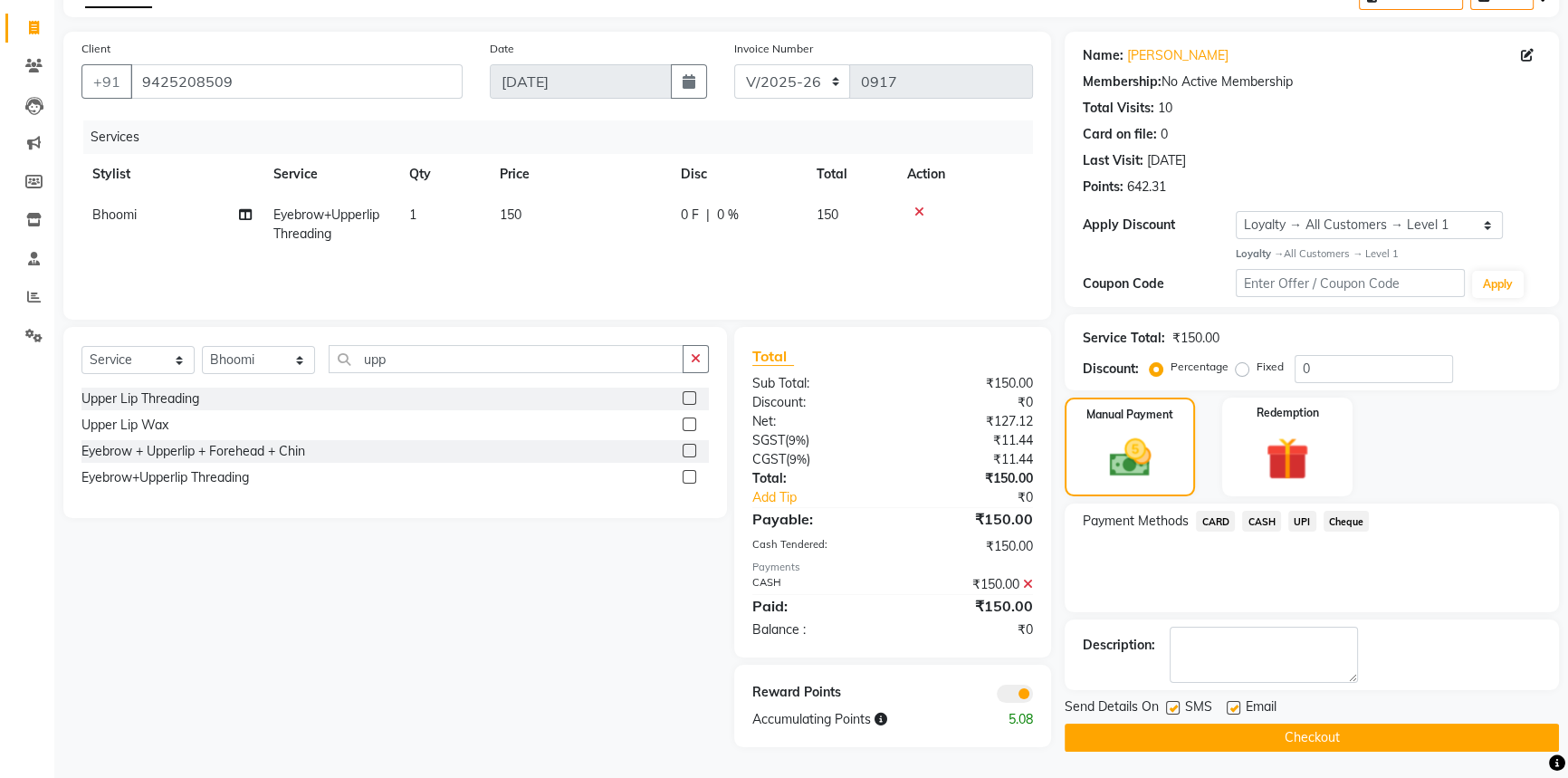
click at [1285, 729] on button "Checkout" at bounding box center [1312, 737] width 494 height 28
